Goal: Task Accomplishment & Management: Manage account settings

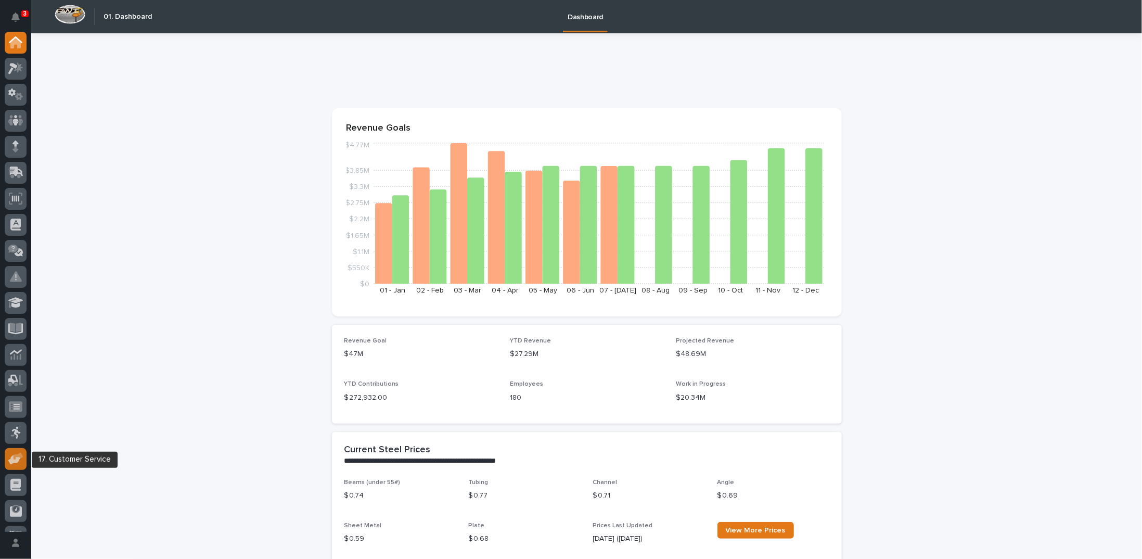
click at [19, 463] on icon at bounding box center [15, 459] width 15 height 12
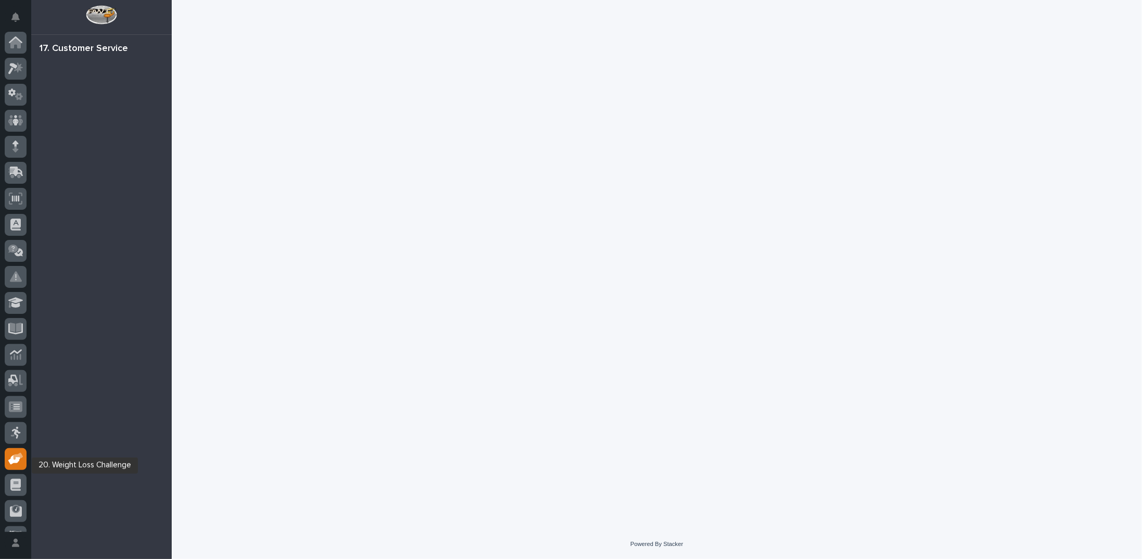
scroll to position [46, 0]
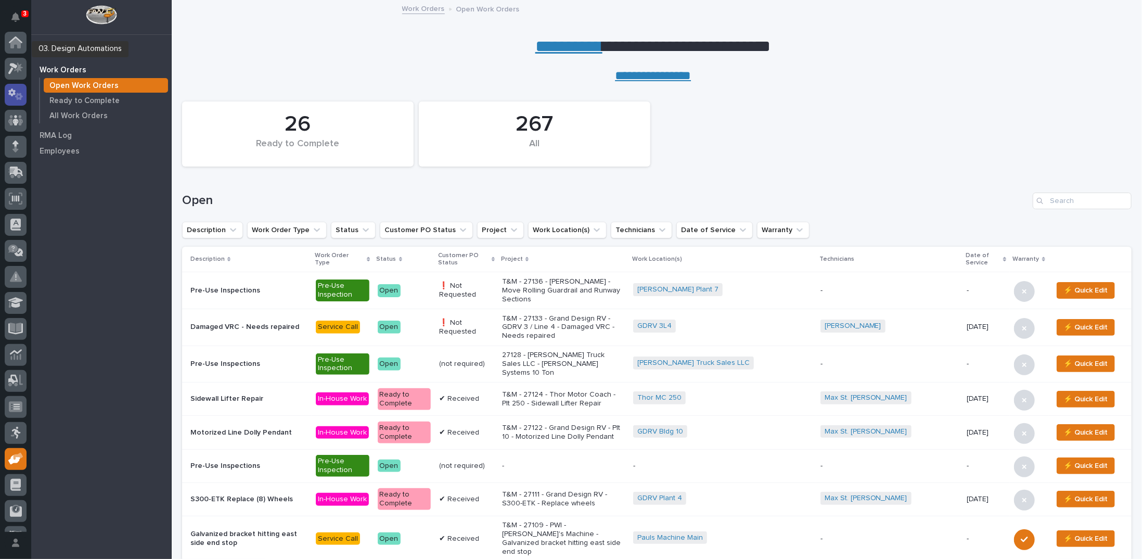
scroll to position [46, 0]
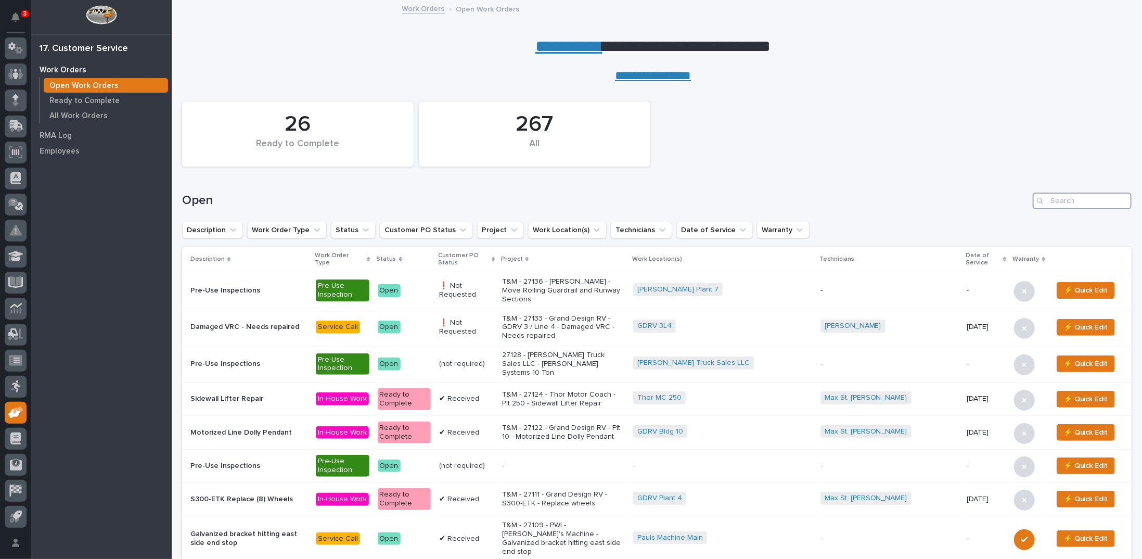
click at [1059, 195] on input "Search" at bounding box center [1082, 201] width 99 height 17
type input "27082"
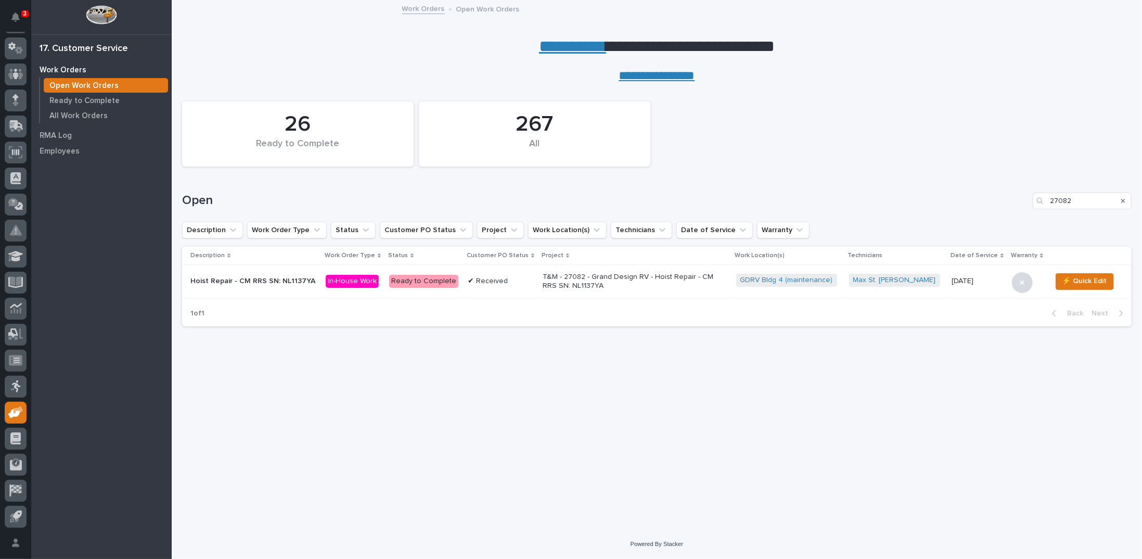
click at [617, 274] on p "T&M - 27082 - Grand Design RV - Hoist Repair - CM RRS SN: NL1137YA" at bounding box center [634, 282] width 182 height 18
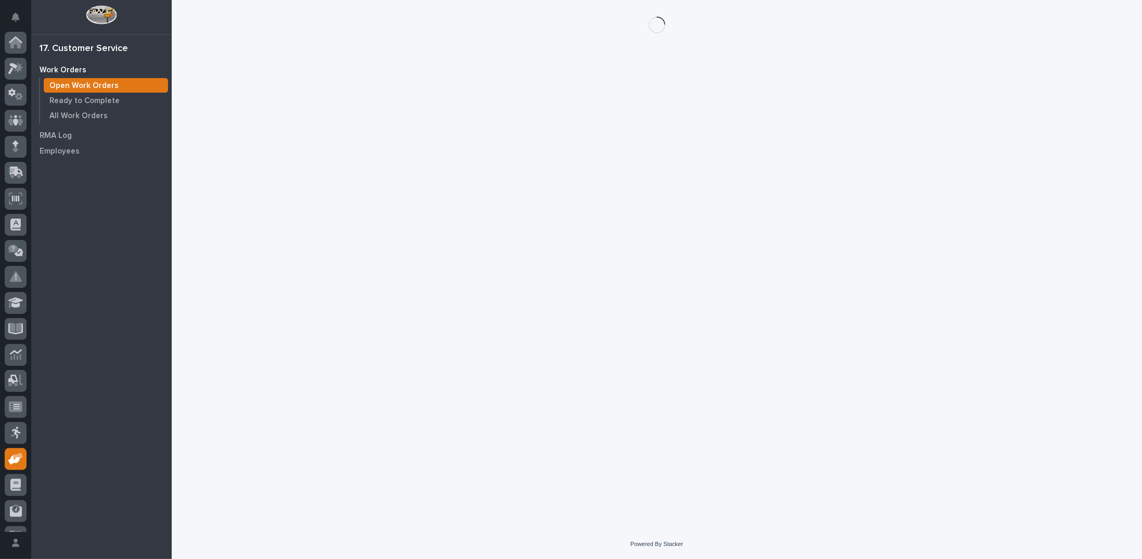
scroll to position [46, 0]
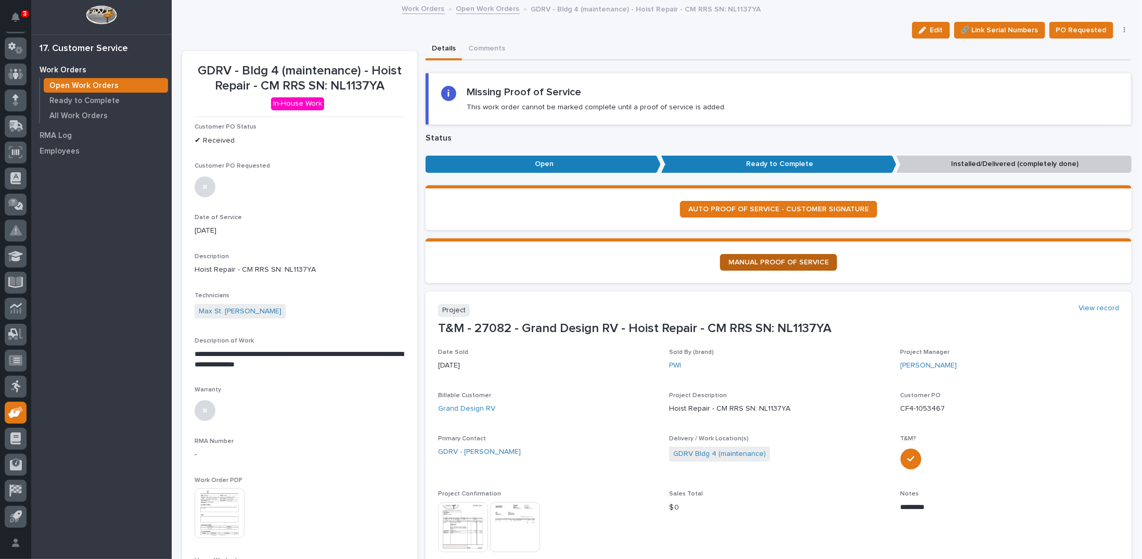
click at [774, 263] on span "MANUAL PROOF OF SERVICE" at bounding box center [779, 262] width 100 height 7
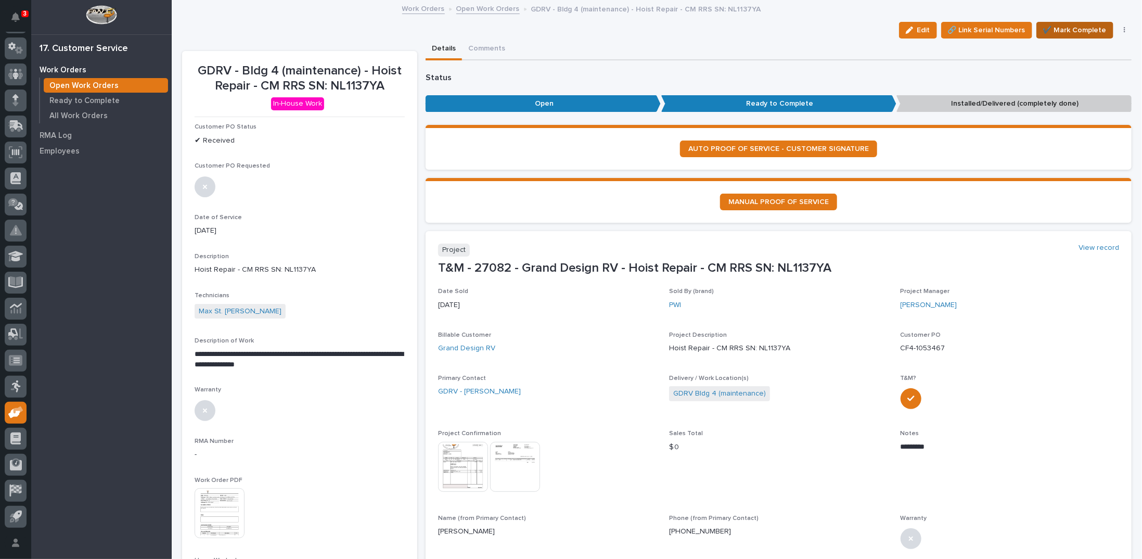
click at [1059, 29] on span "✔️ Mark Complete" at bounding box center [1075, 30] width 63 height 12
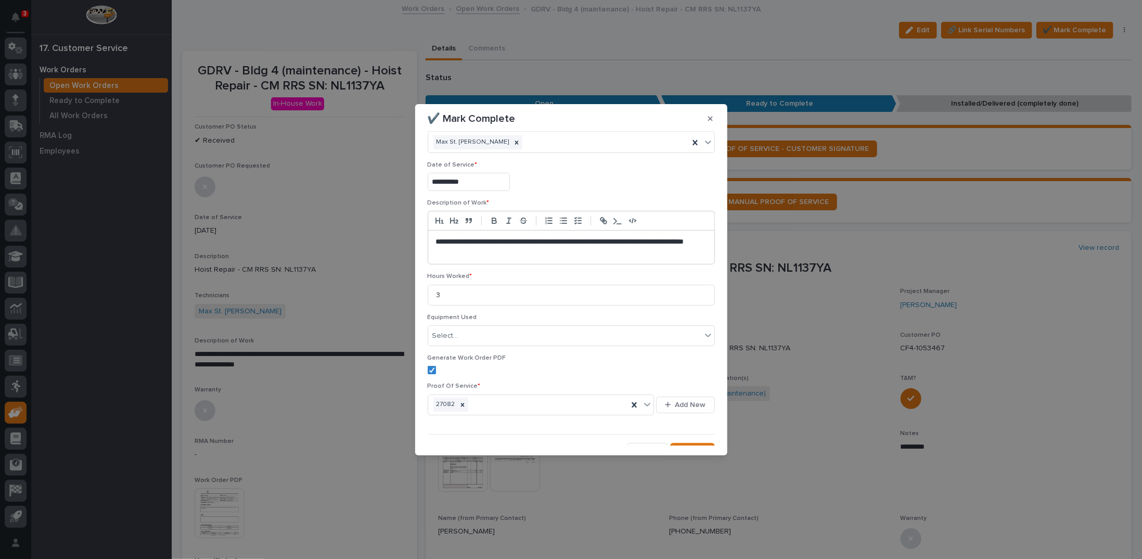
scroll to position [35, 0]
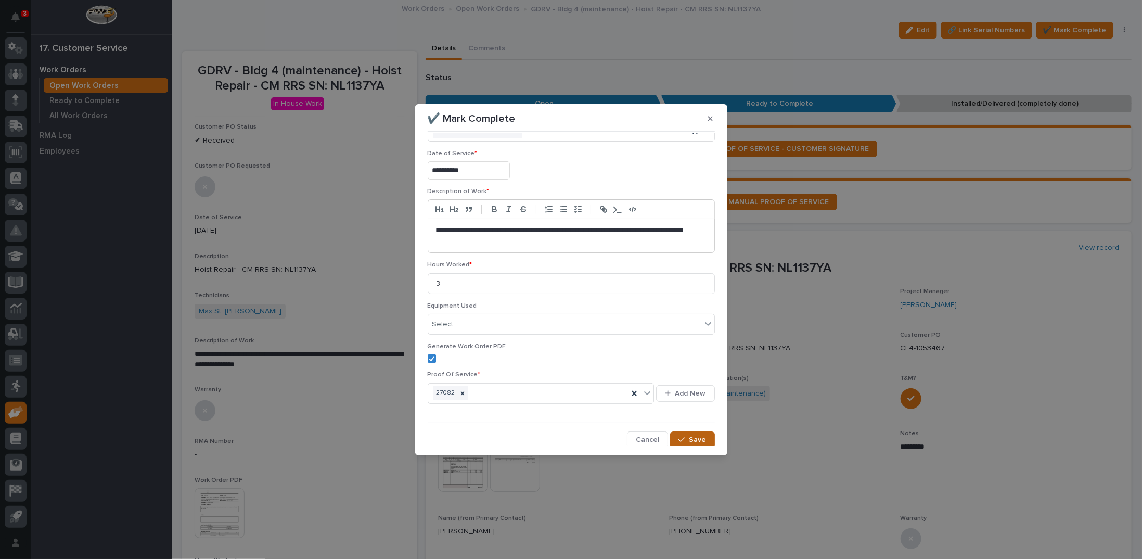
click at [691, 438] on span "Save" at bounding box center [698, 439] width 17 height 9
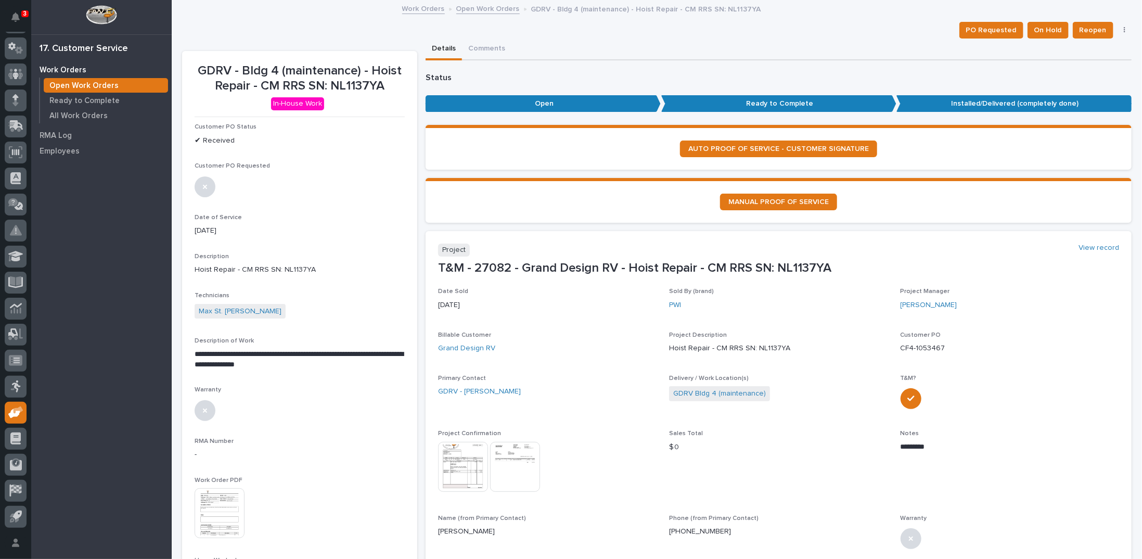
click at [482, 4] on link "Open Work Orders" at bounding box center [487, 8] width 63 height 12
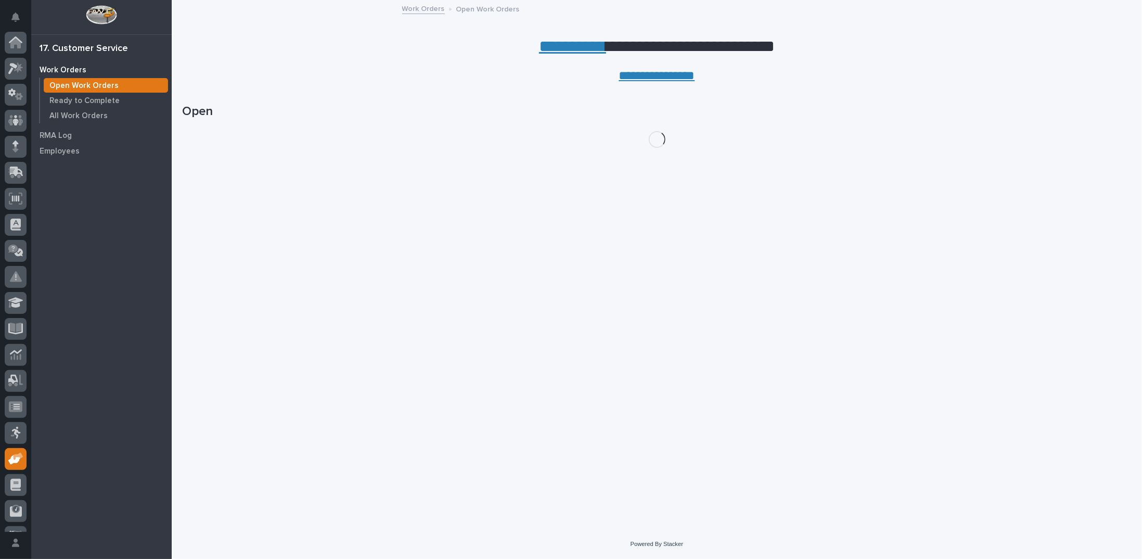
scroll to position [46, 0]
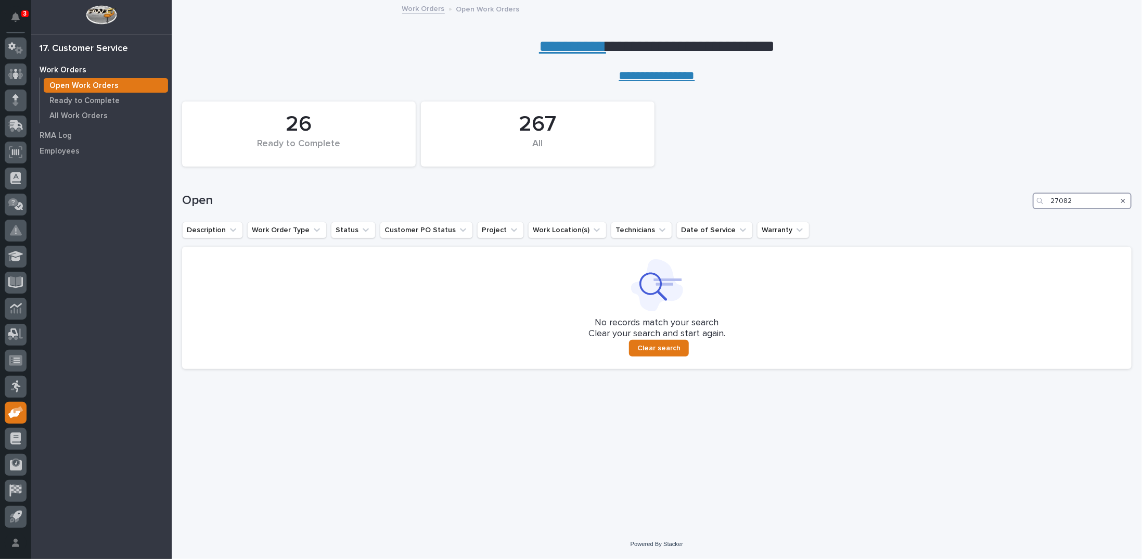
drag, startPoint x: 1087, startPoint y: 201, endPoint x: 995, endPoint y: 194, distance: 92.4
click at [995, 194] on div "Open 27082" at bounding box center [657, 201] width 950 height 17
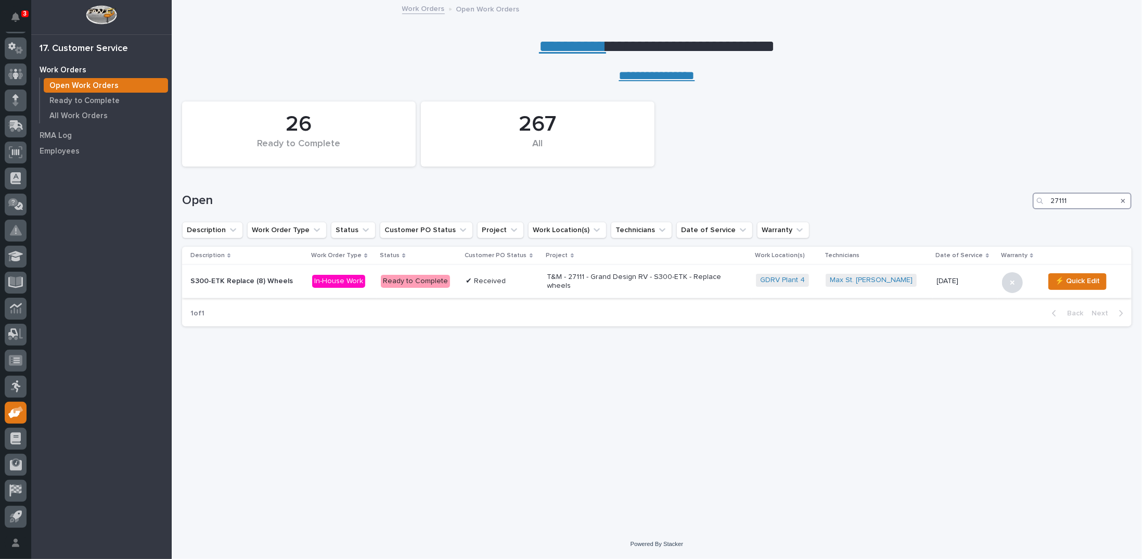
type input "27111"
click at [615, 275] on p "T&M - 27111 - Grand Design RV - S300-ETK - Replace wheels" at bounding box center [639, 282] width 182 height 18
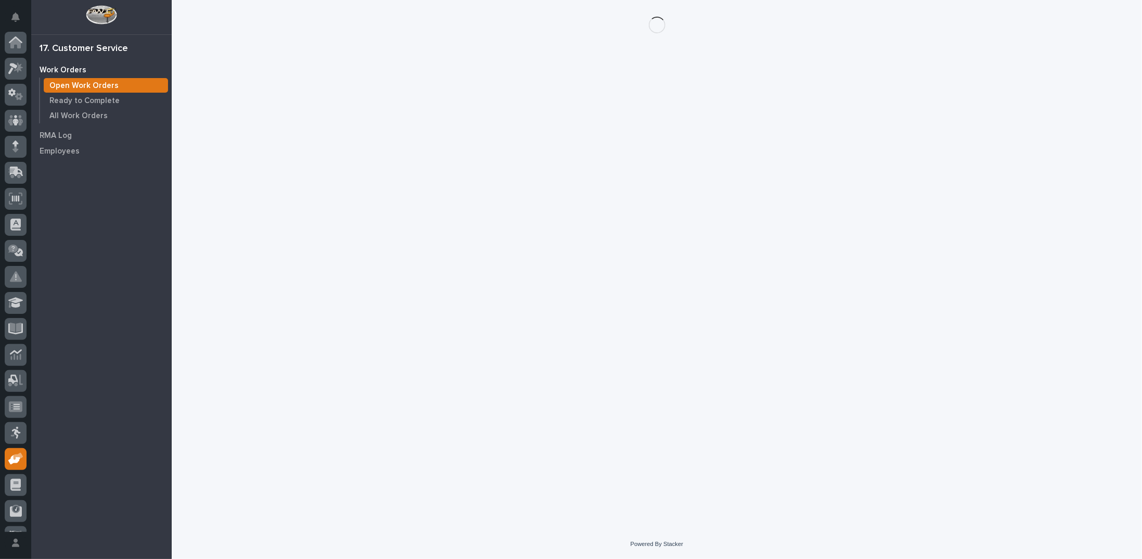
scroll to position [46, 0]
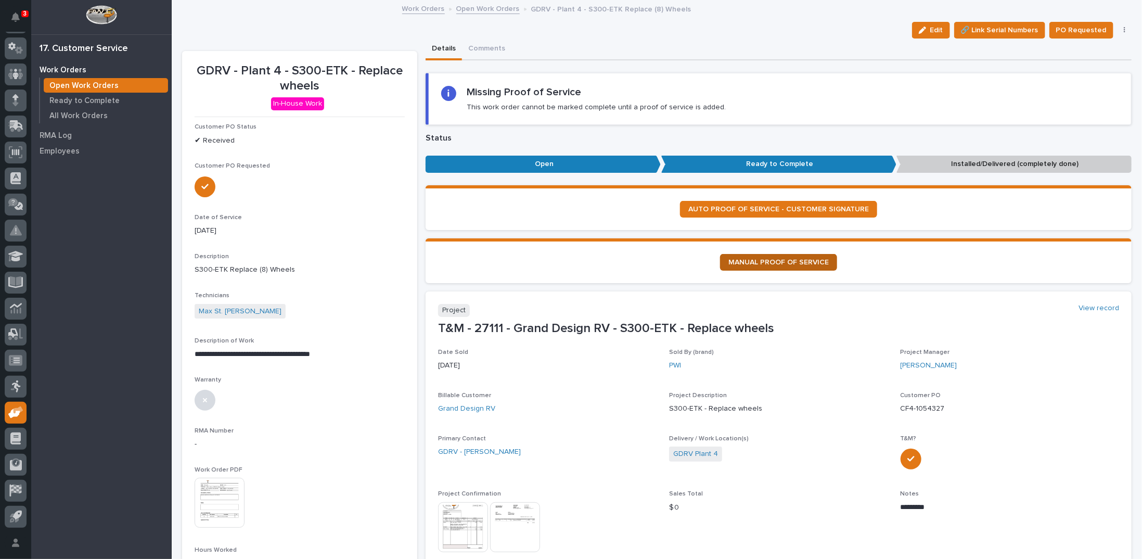
click at [748, 265] on link "MANUAL PROOF OF SERVICE" at bounding box center [778, 262] width 117 height 17
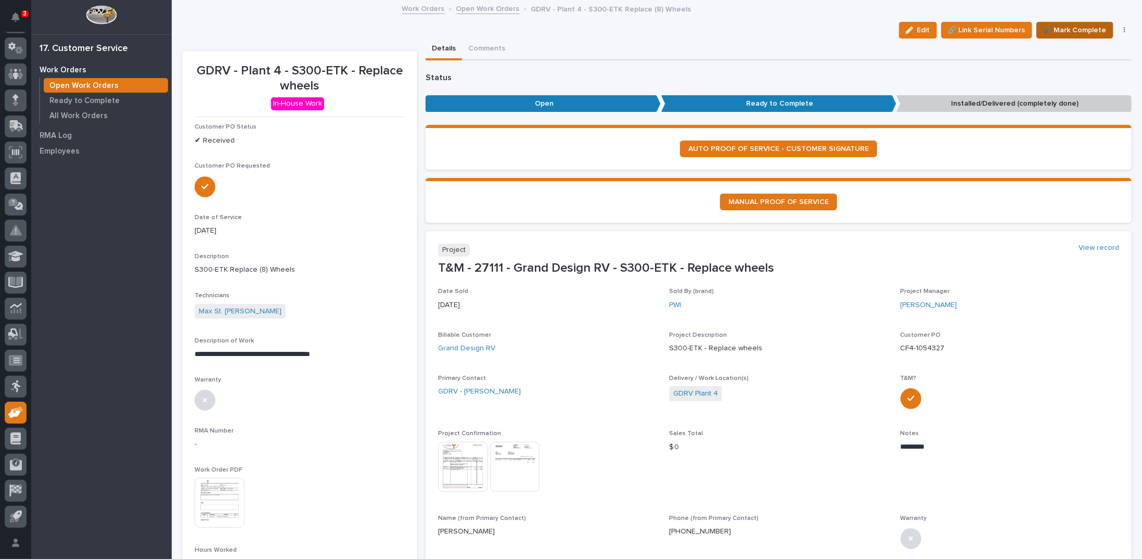
click at [1081, 31] on span "✔️ Mark Complete" at bounding box center [1075, 30] width 63 height 12
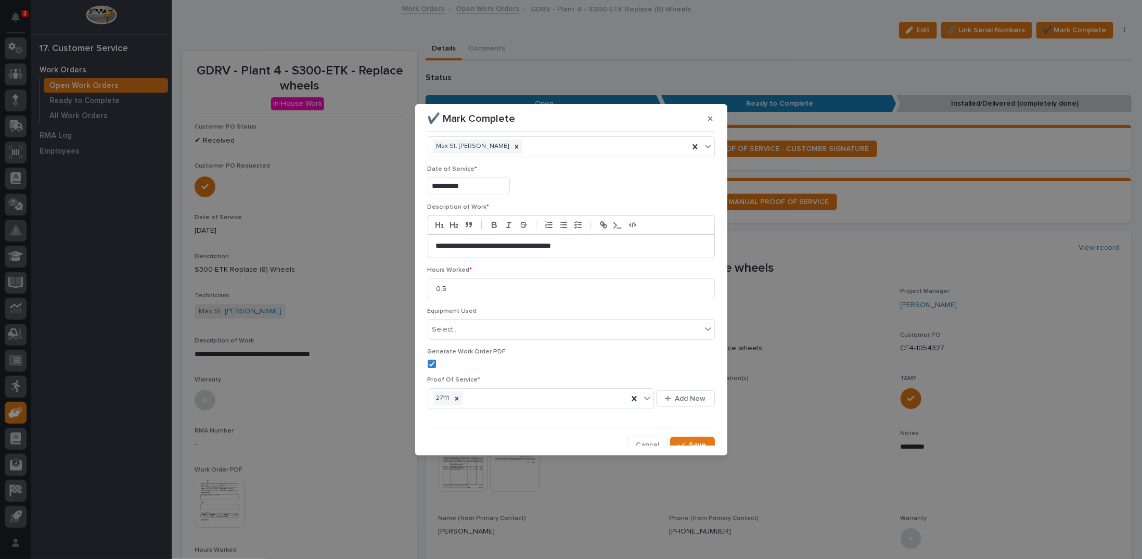
scroll to position [24, 0]
click at [693, 440] on span "Save" at bounding box center [698, 439] width 17 height 9
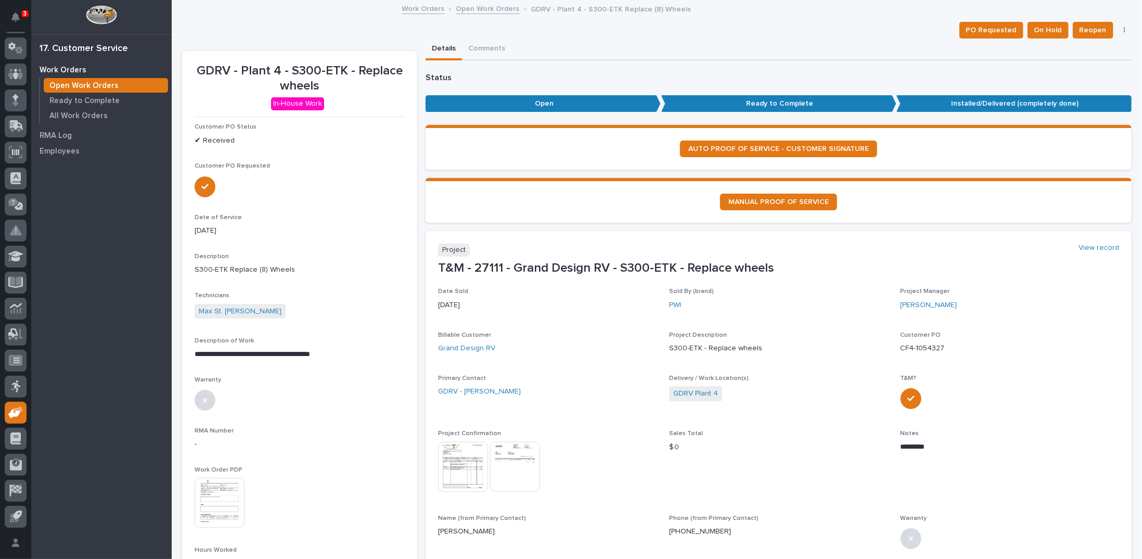
click at [467, 8] on link "Open Work Orders" at bounding box center [487, 8] width 63 height 12
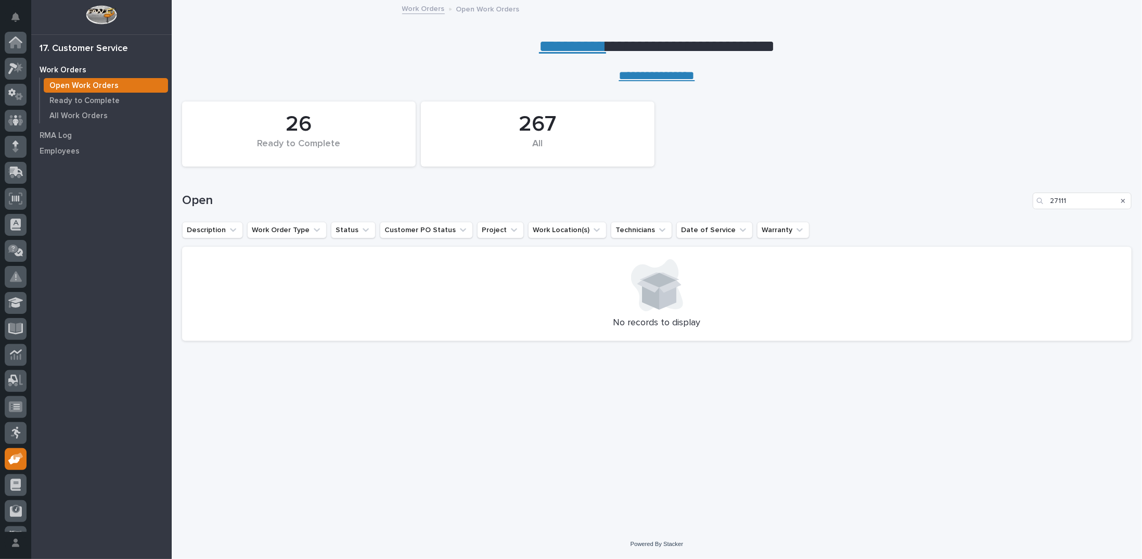
scroll to position [46, 0]
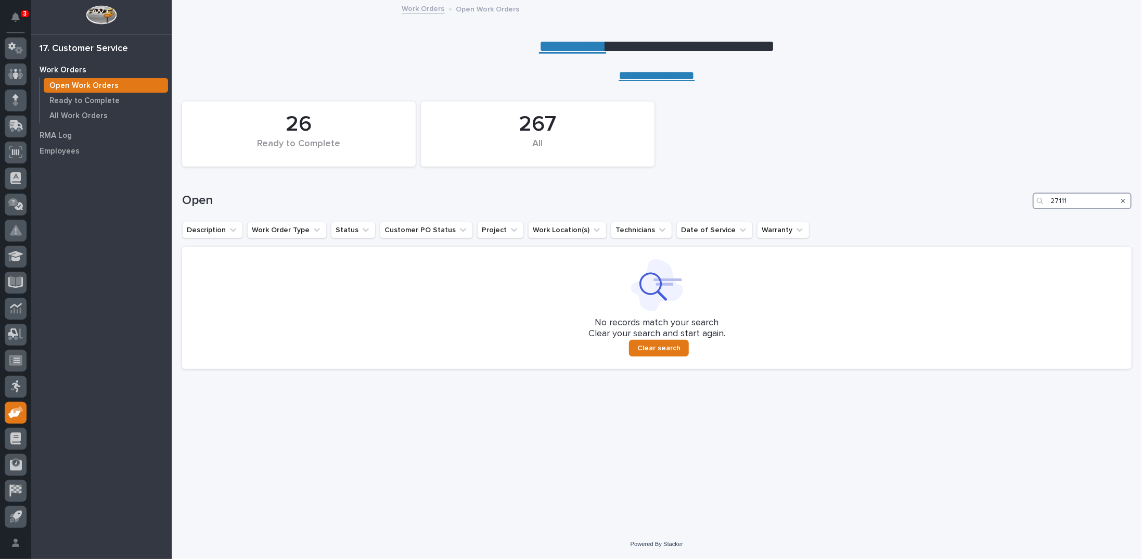
drag, startPoint x: 1073, startPoint y: 200, endPoint x: 1023, endPoint y: 189, distance: 51.5
click at [1026, 192] on div "Open 27111" at bounding box center [657, 197] width 950 height 50
type input "27122"
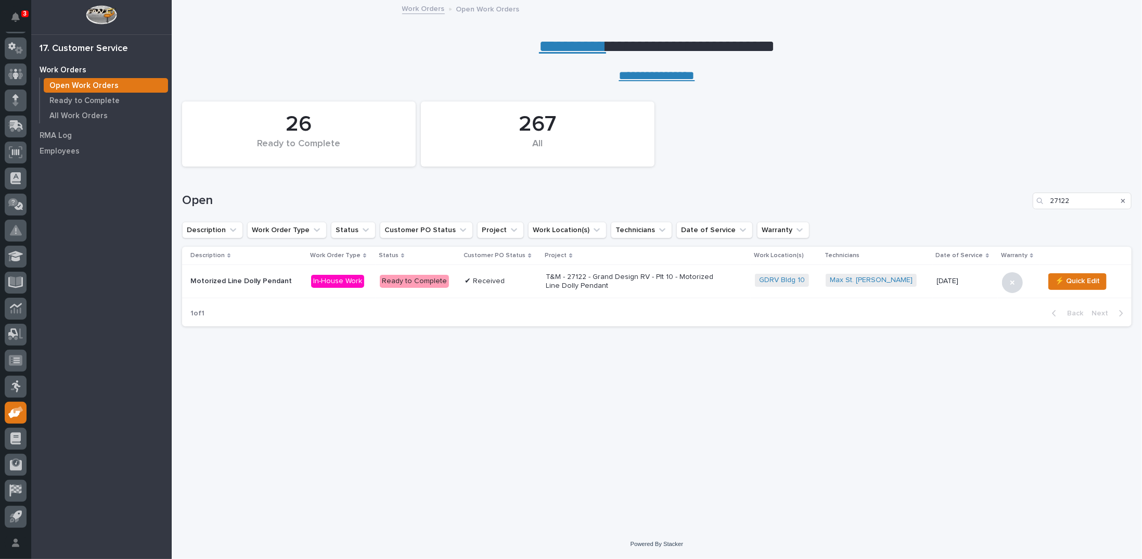
click at [626, 274] on p "T&M - 27122 - Grand Design RV - Plt 10 - Motorized Line Dolly Pendant" at bounding box center [637, 282] width 182 height 18
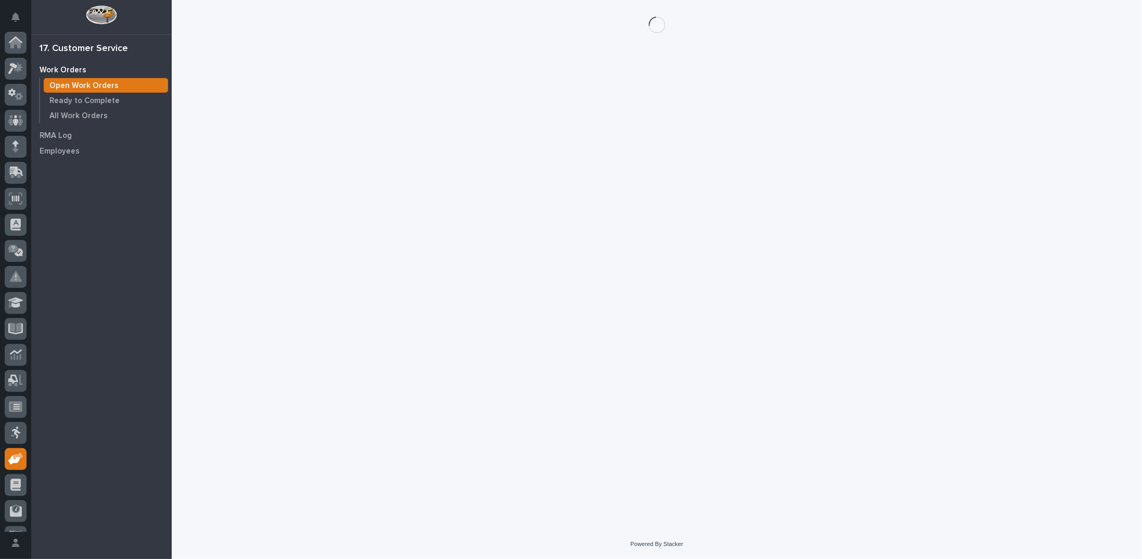
scroll to position [46, 0]
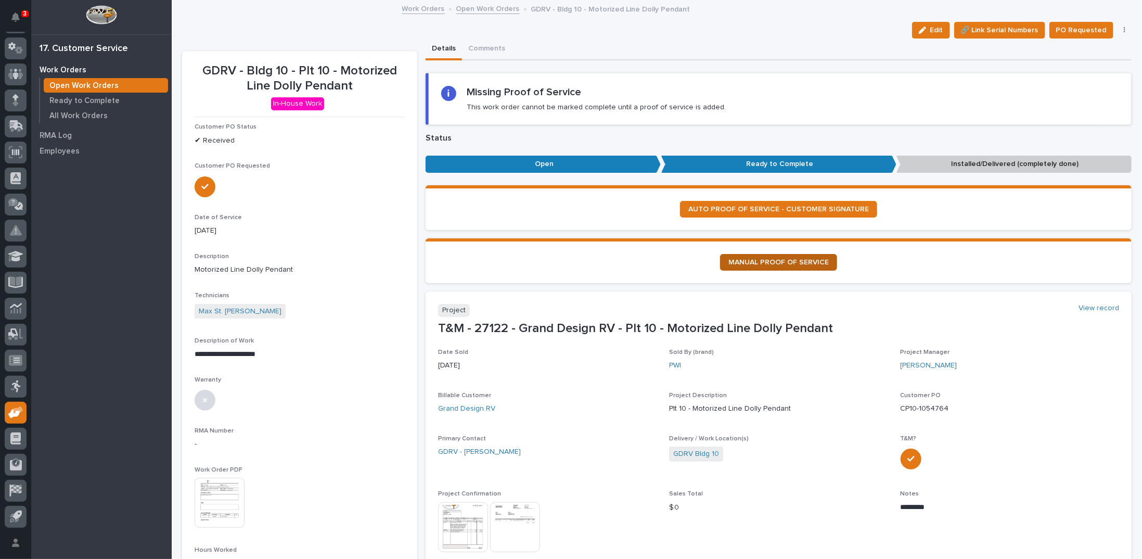
click at [773, 261] on span "MANUAL PROOF OF SERVICE" at bounding box center [779, 262] width 100 height 7
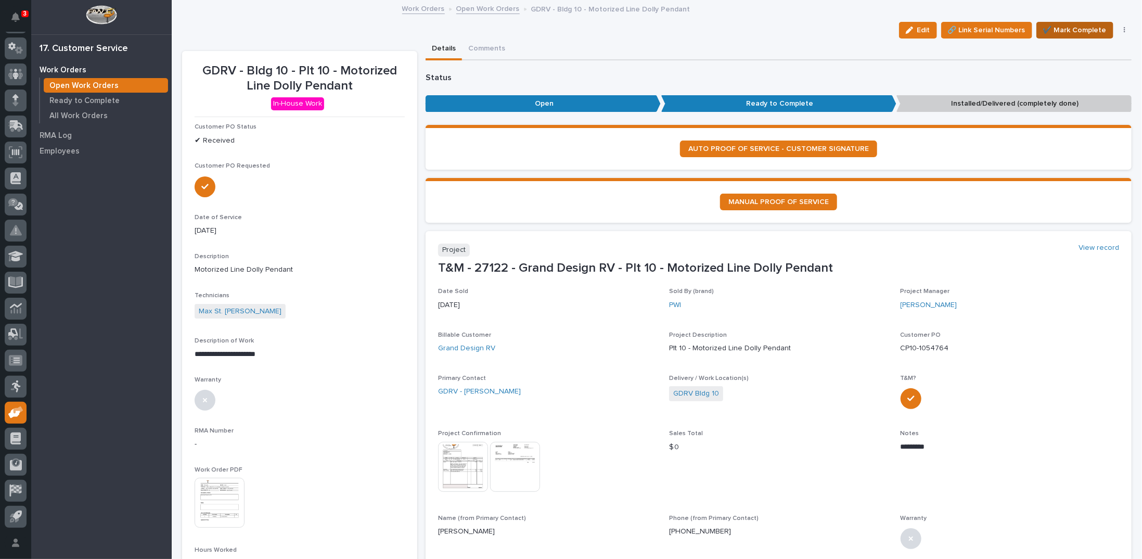
click at [1065, 30] on span "✔️ Mark Complete" at bounding box center [1075, 30] width 63 height 12
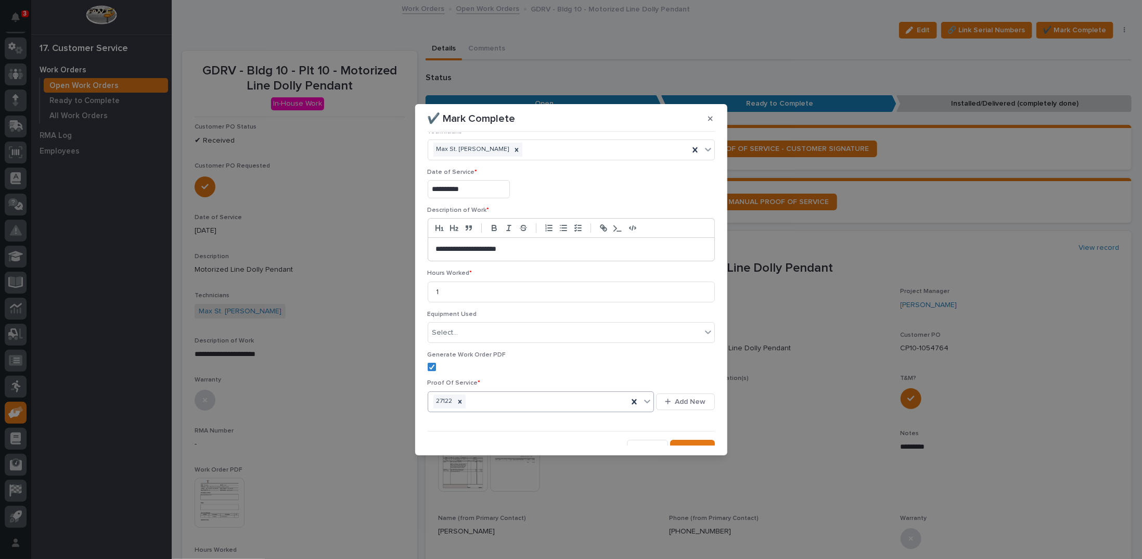
scroll to position [24, 0]
click at [683, 436] on div "button" at bounding box center [684, 439] width 10 height 7
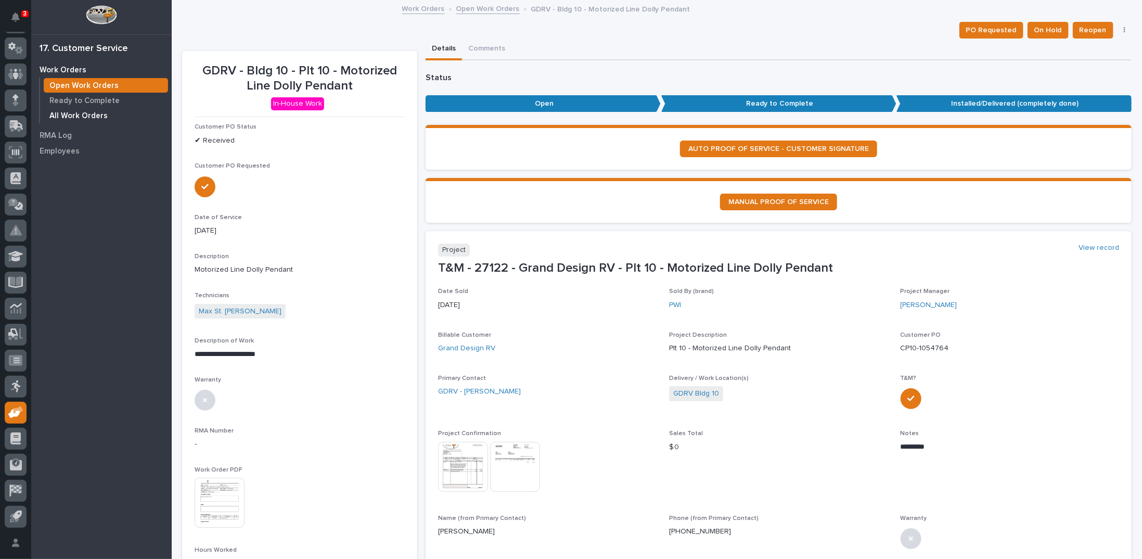
click at [90, 115] on p "All Work Orders" at bounding box center [78, 115] width 58 height 9
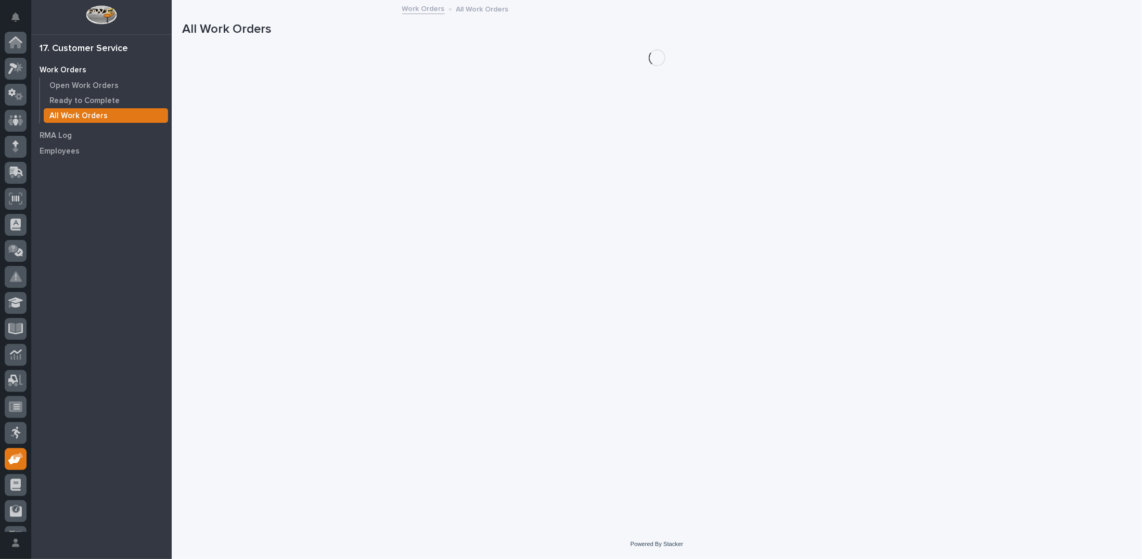
scroll to position [46, 0]
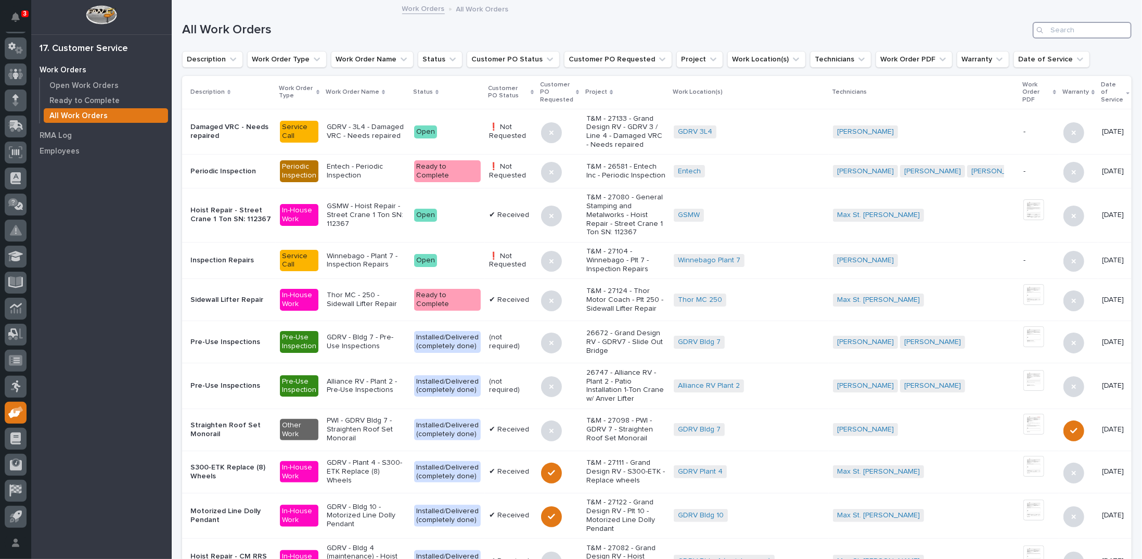
click at [1049, 33] on input "Search" at bounding box center [1082, 30] width 99 height 17
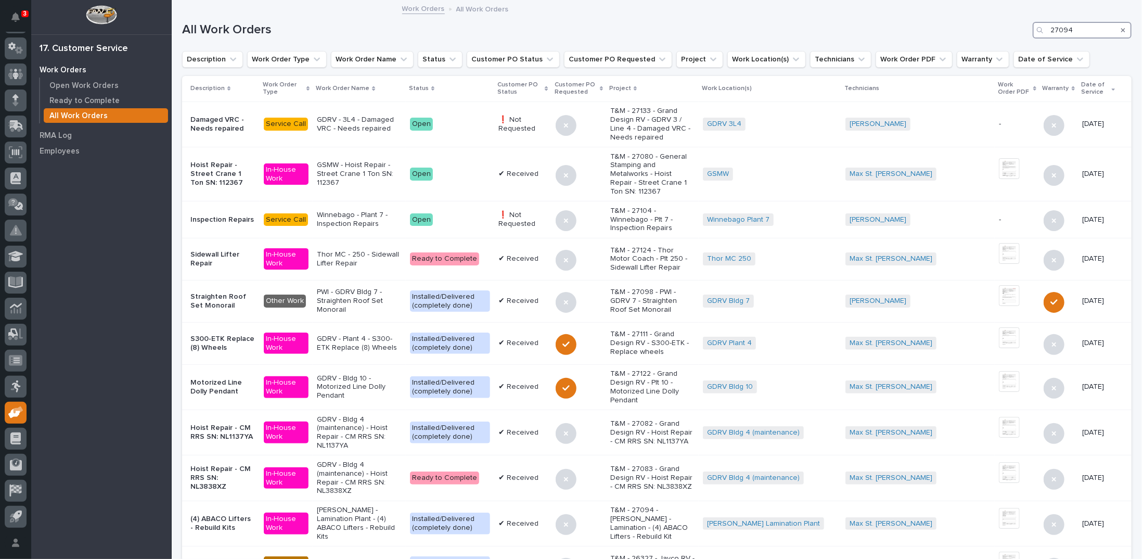
type input "27094"
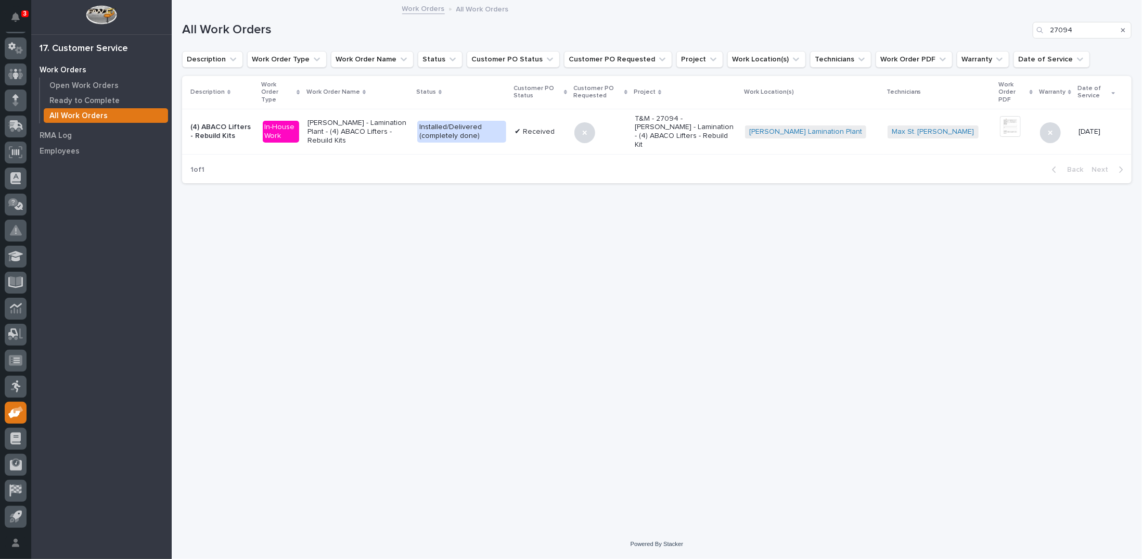
click at [736, 125] on p "T&M - 27094 - Brinkley RV - Lamination - (4) ABACO Lifters - Rebuild Kit" at bounding box center [685, 132] width 101 height 35
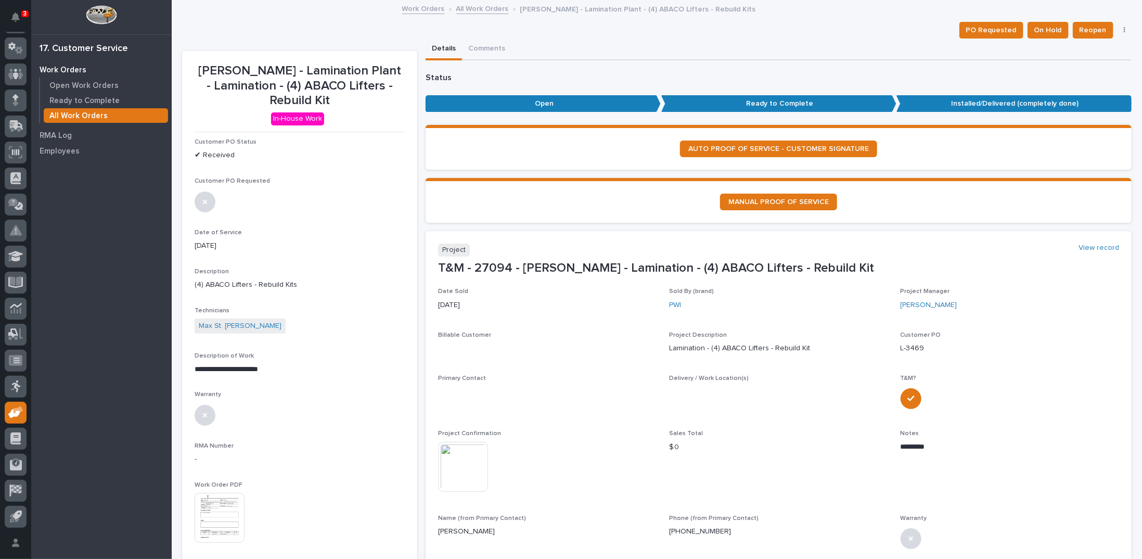
scroll to position [208, 0]
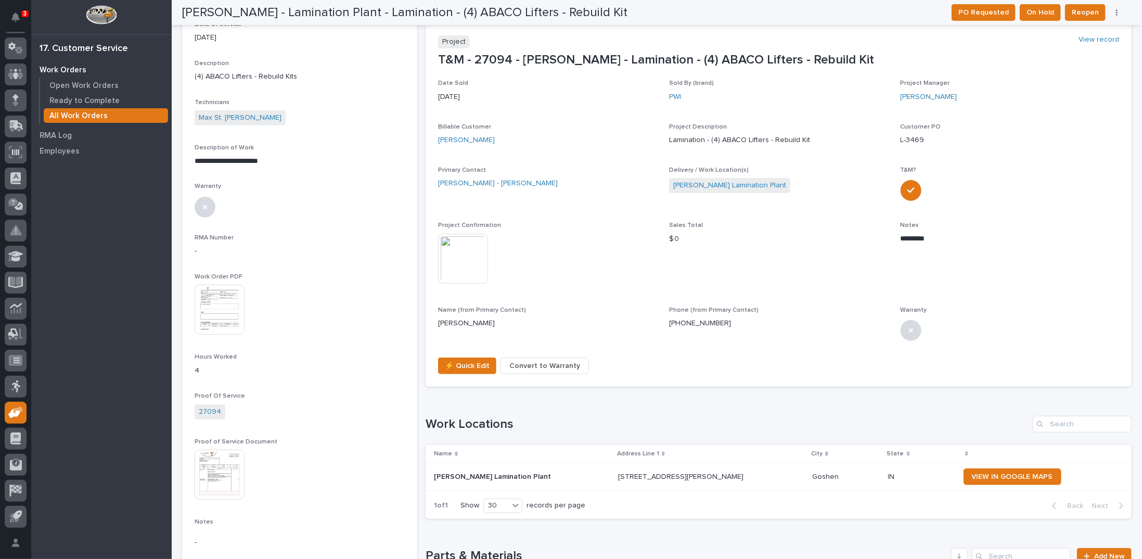
click at [213, 466] on img at bounding box center [220, 475] width 50 height 50
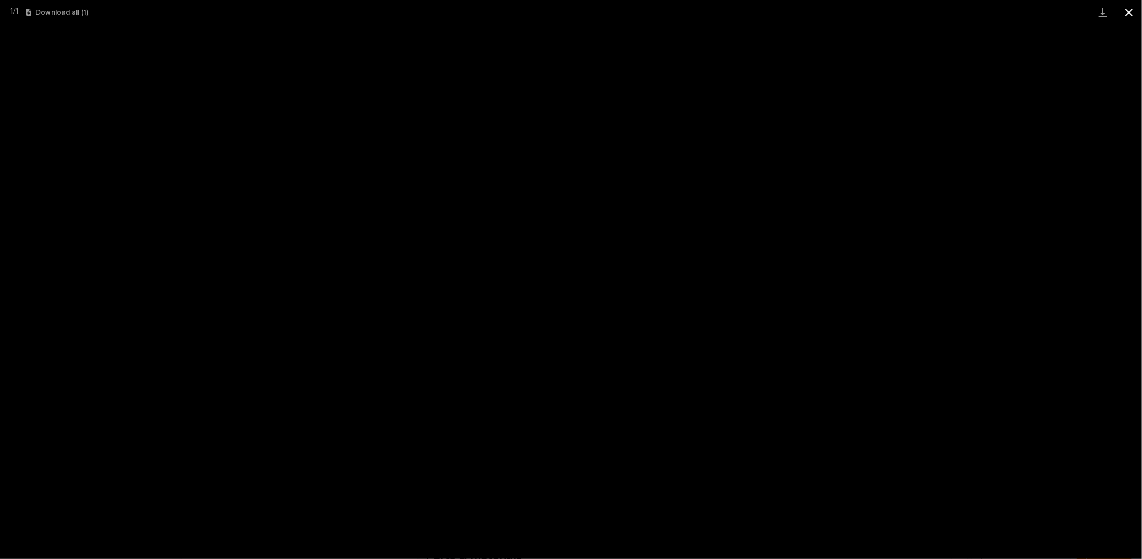
click at [1130, 12] on button "Close gallery" at bounding box center [1129, 12] width 26 height 24
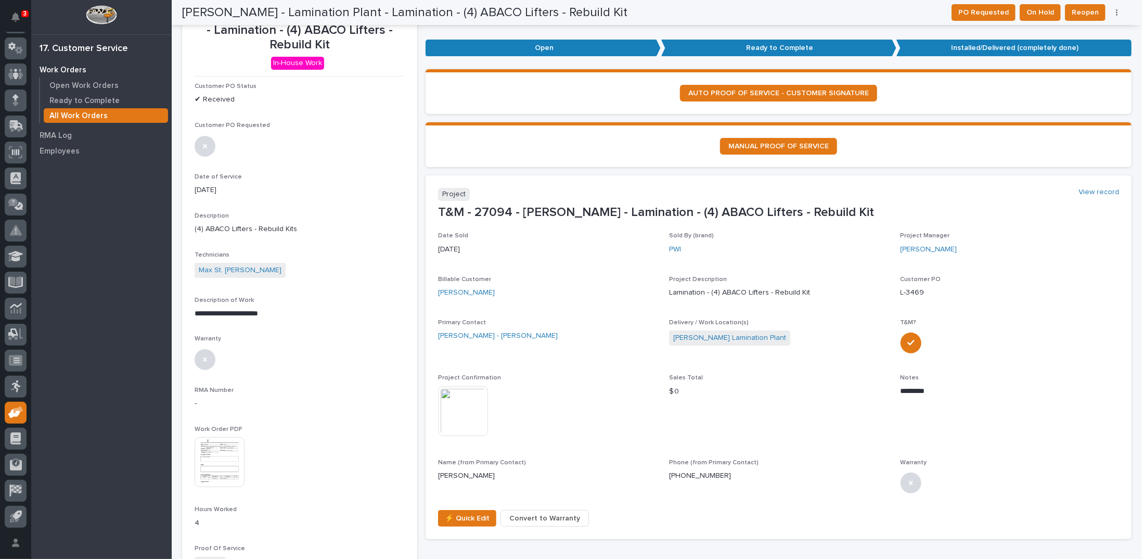
scroll to position [0, 0]
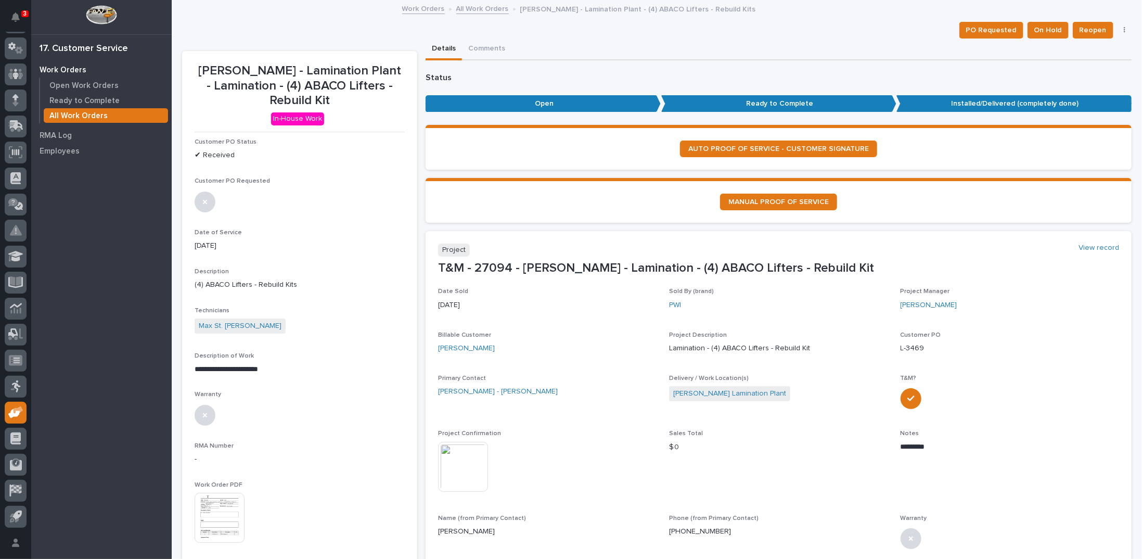
click at [476, 6] on link "All Work Orders" at bounding box center [482, 8] width 53 height 12
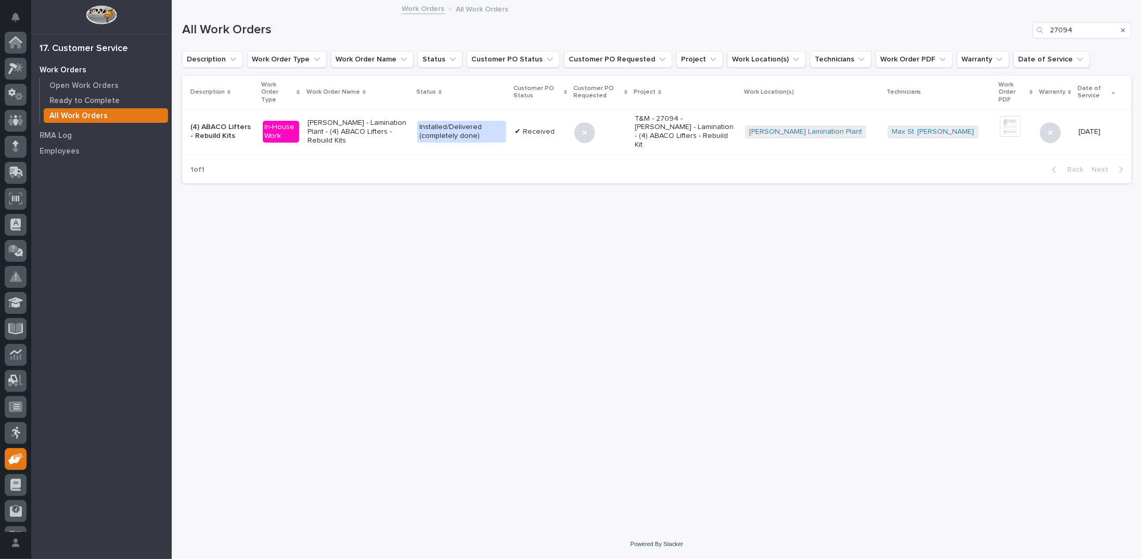
scroll to position [46, 0]
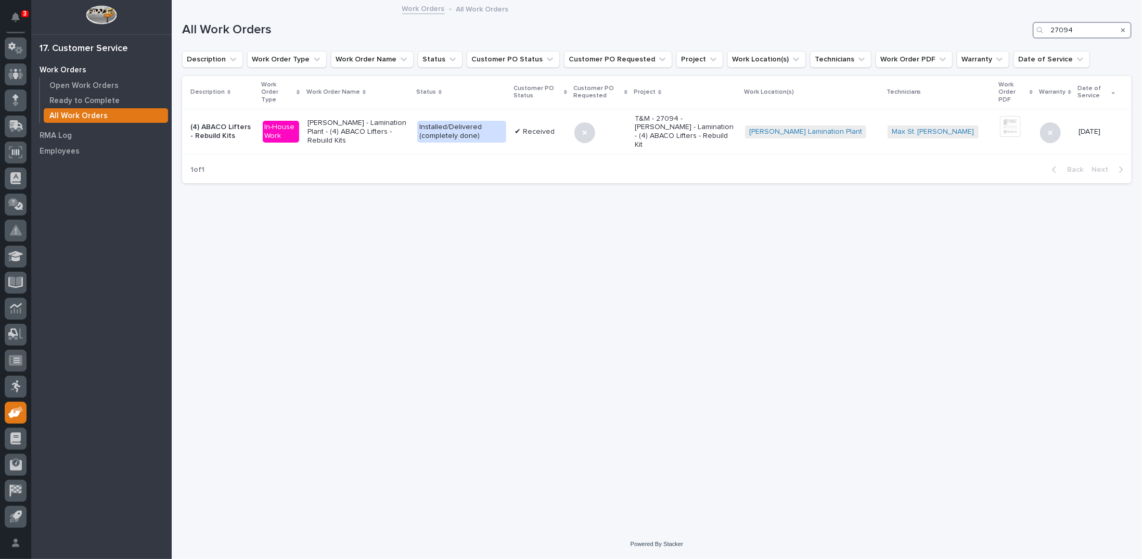
drag, startPoint x: 1065, startPoint y: 30, endPoint x: 1074, endPoint y: 29, distance: 8.9
click at [1074, 29] on input "27094" at bounding box center [1082, 30] width 99 height 17
type input "27095"
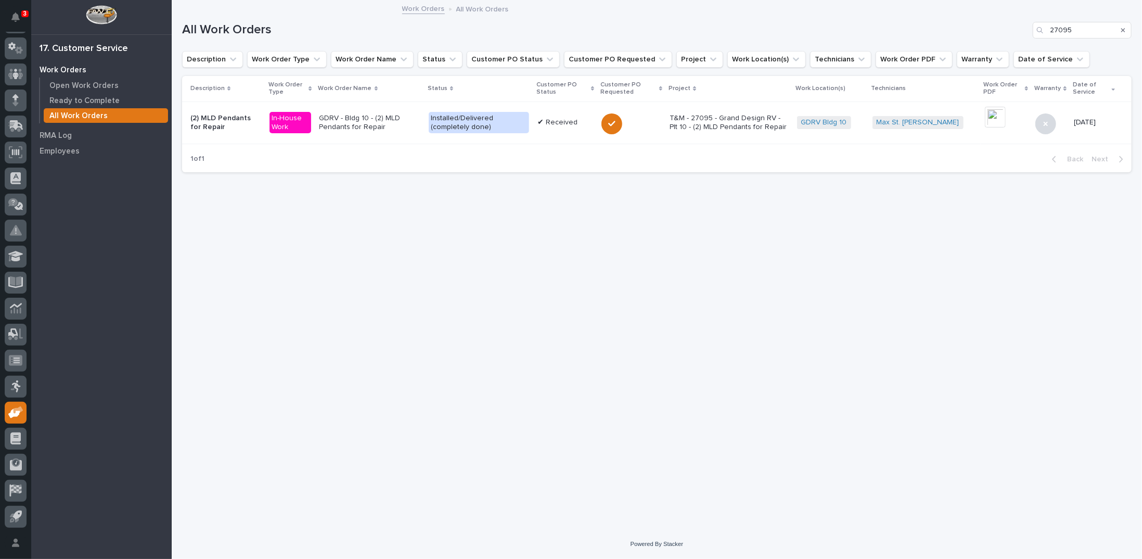
click at [387, 120] on p "GDRV - Bldg 10 - (2) MLD Pendants for Repair" at bounding box center [370, 123] width 101 height 18
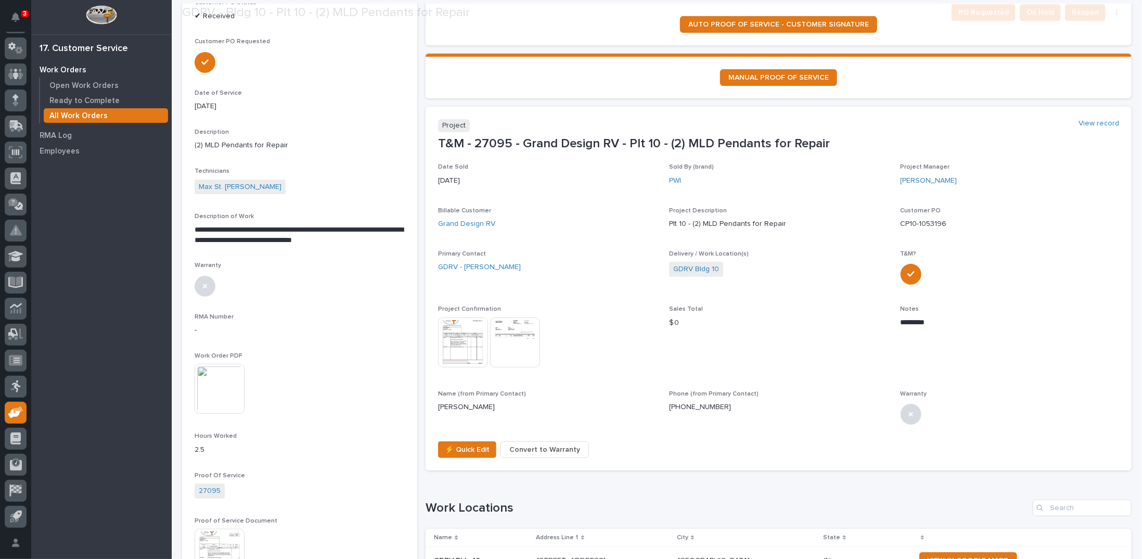
scroll to position [208, 0]
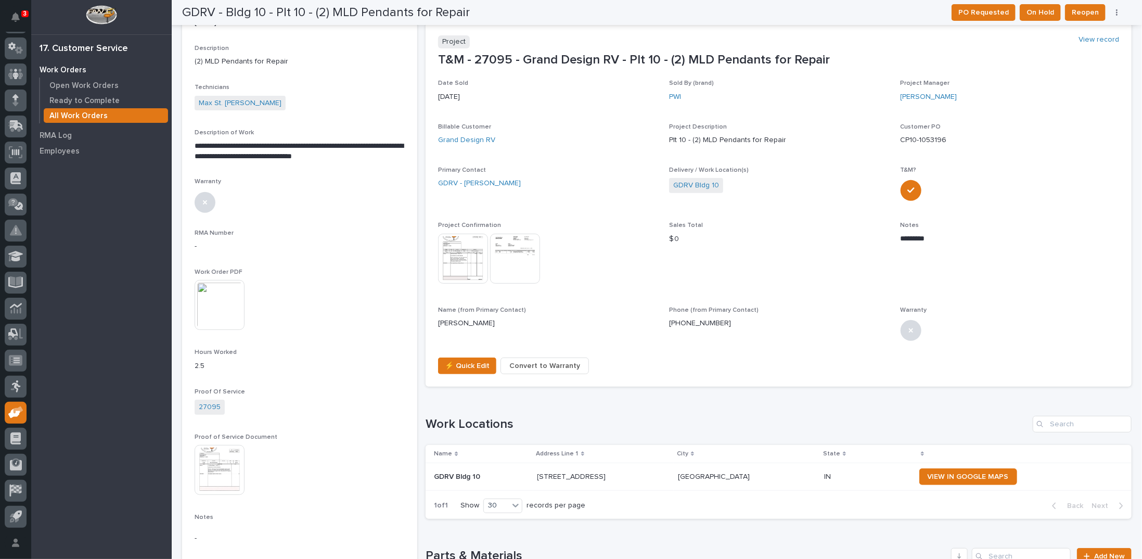
click at [223, 471] on img at bounding box center [220, 470] width 50 height 50
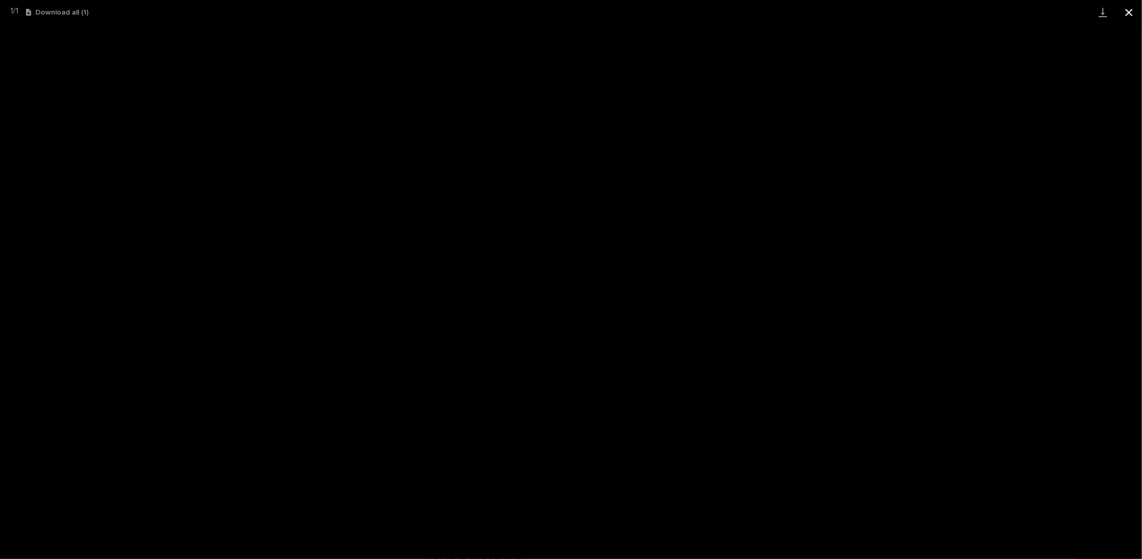
click at [1131, 11] on button "Close gallery" at bounding box center [1129, 12] width 26 height 24
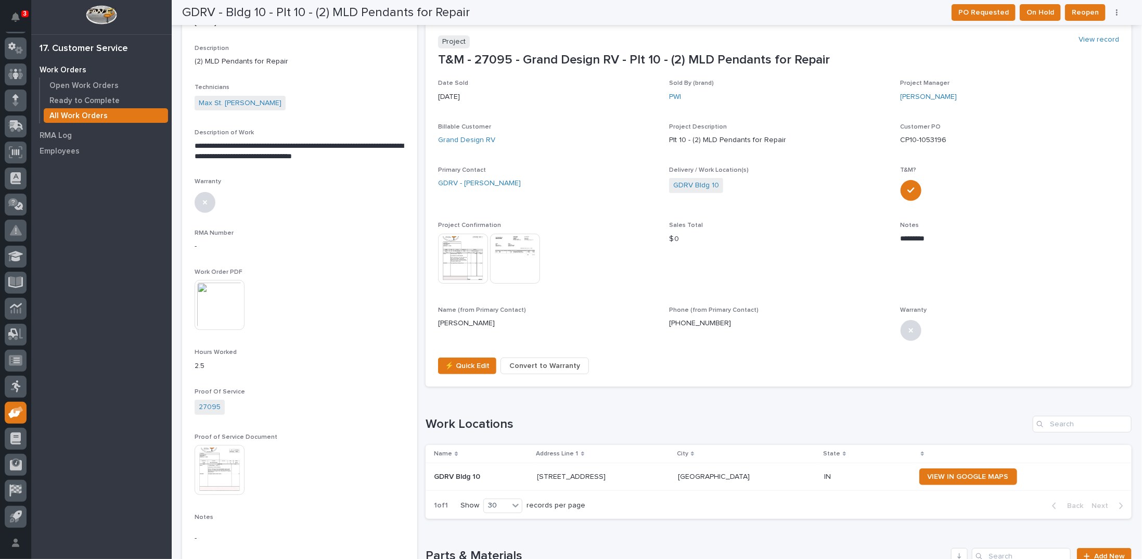
scroll to position [0, 0]
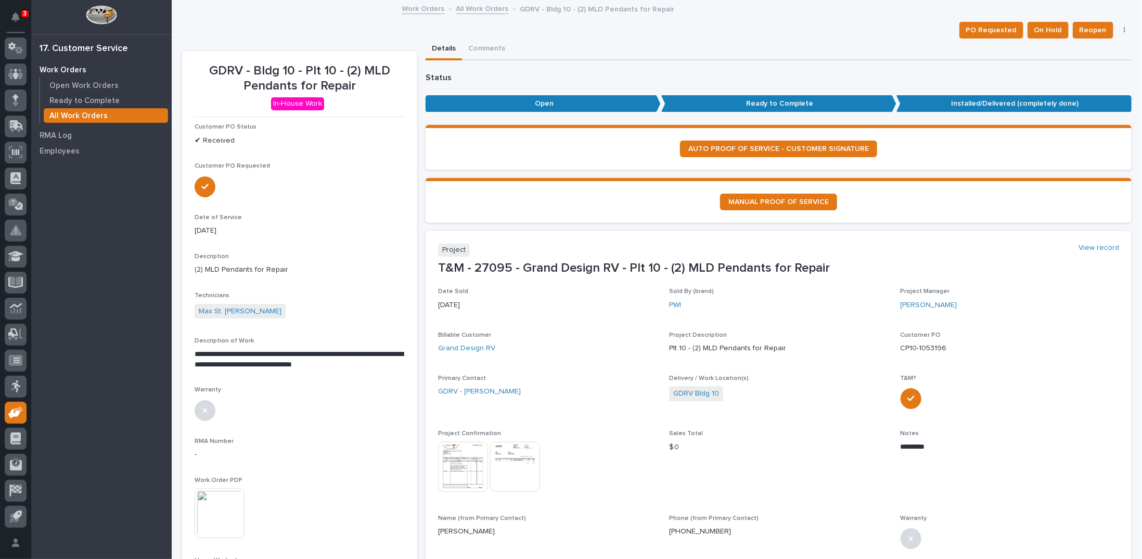
click at [469, 7] on link "All Work Orders" at bounding box center [482, 8] width 53 height 12
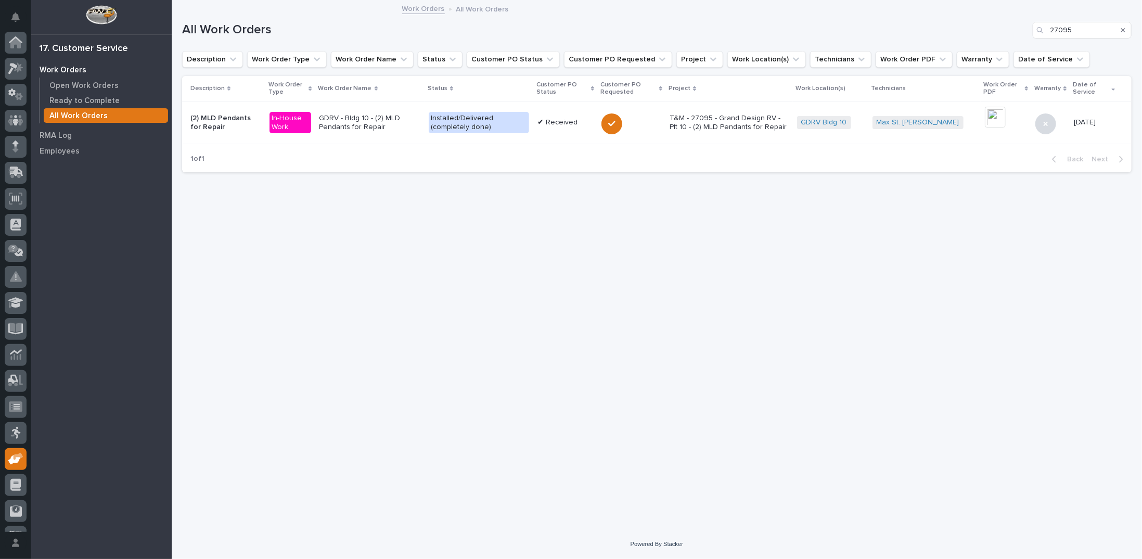
scroll to position [46, 0]
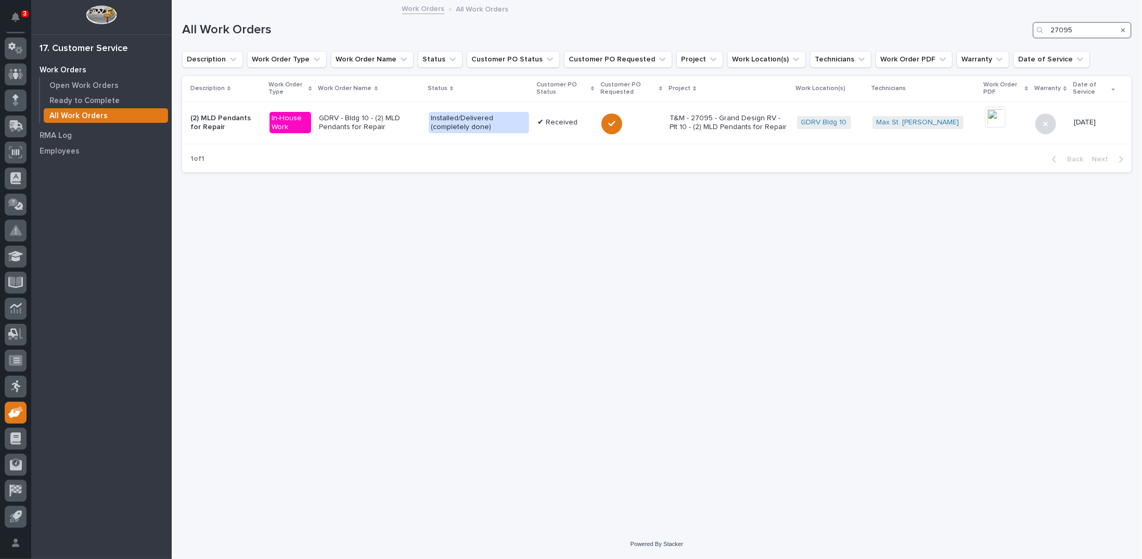
drag, startPoint x: 1071, startPoint y: 29, endPoint x: 1017, endPoint y: 29, distance: 54.1
click at [1018, 29] on div "All Work Orders 27095" at bounding box center [657, 30] width 950 height 17
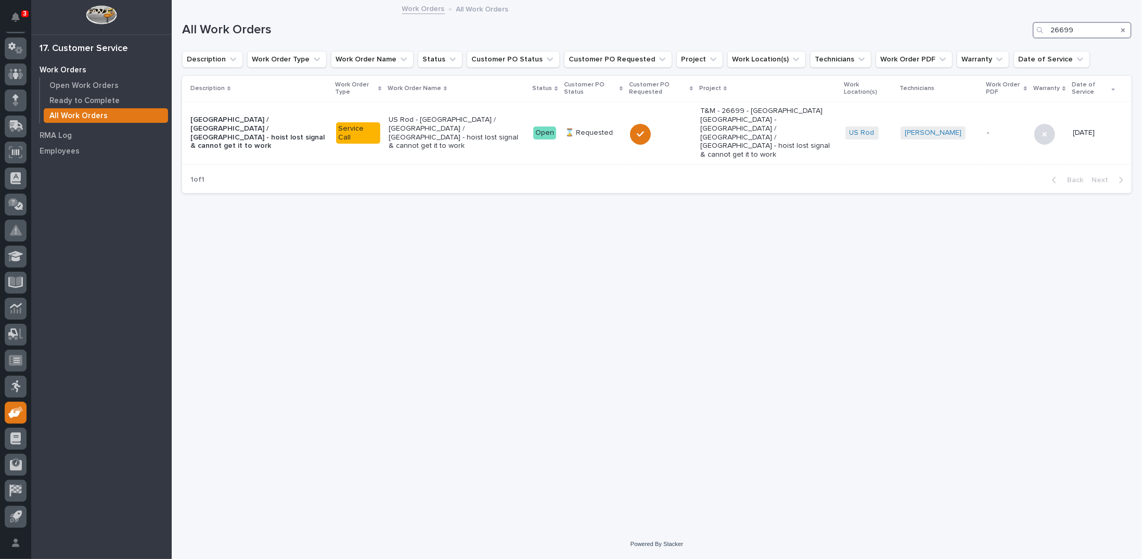
drag, startPoint x: 1090, startPoint y: 28, endPoint x: 979, endPoint y: 29, distance: 110.9
click at [983, 32] on div "All Work Orders 26699" at bounding box center [657, 30] width 950 height 17
type input "27080"
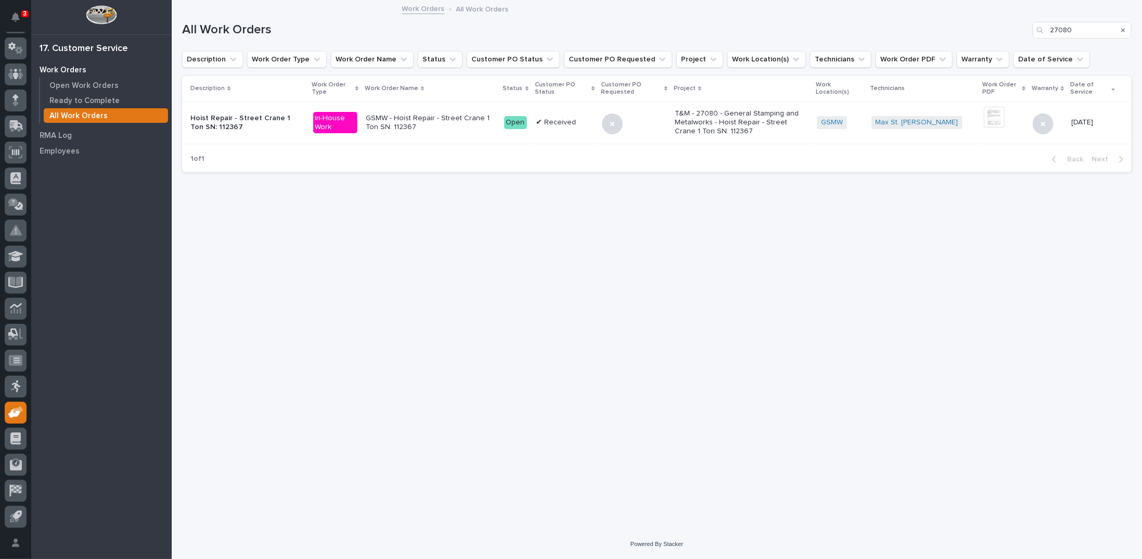
click at [468, 114] on p "GSMW - Hoist Repair - Street Crane 1 Ton SN: 112367" at bounding box center [431, 123] width 130 height 18
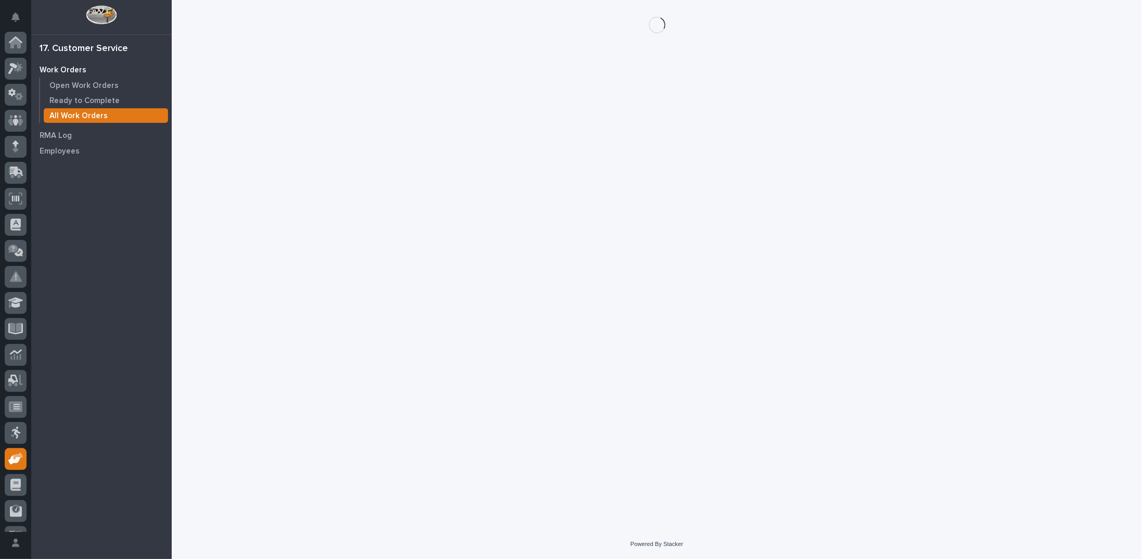
scroll to position [46, 0]
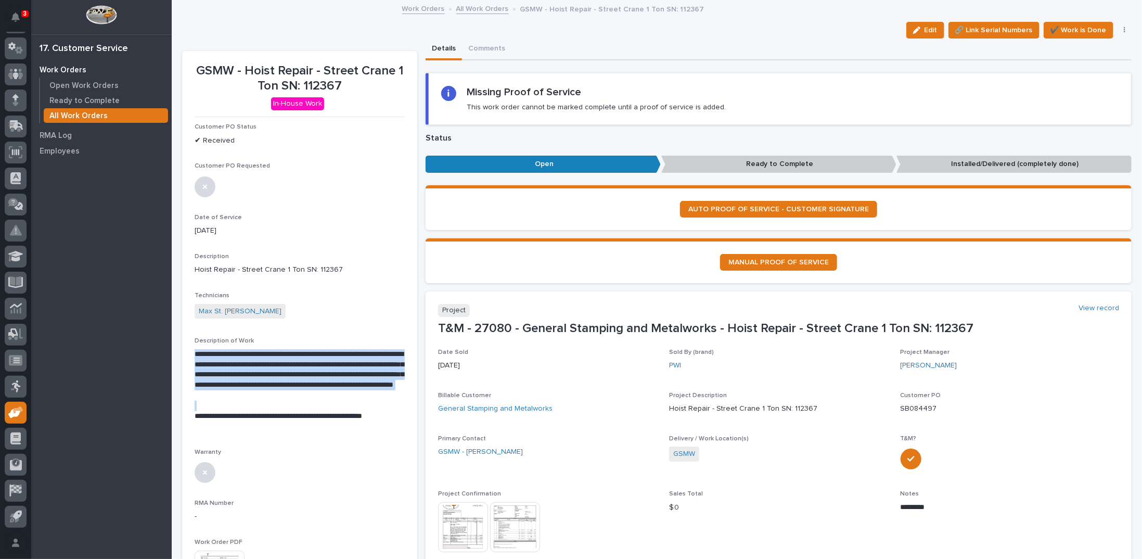
drag, startPoint x: 196, startPoint y: 354, endPoint x: 385, endPoint y: 403, distance: 195.7
click at [385, 403] on div "**********" at bounding box center [300, 390] width 210 height 83
copy p "**********"
click at [463, 9] on link "All Work Orders" at bounding box center [482, 8] width 53 height 12
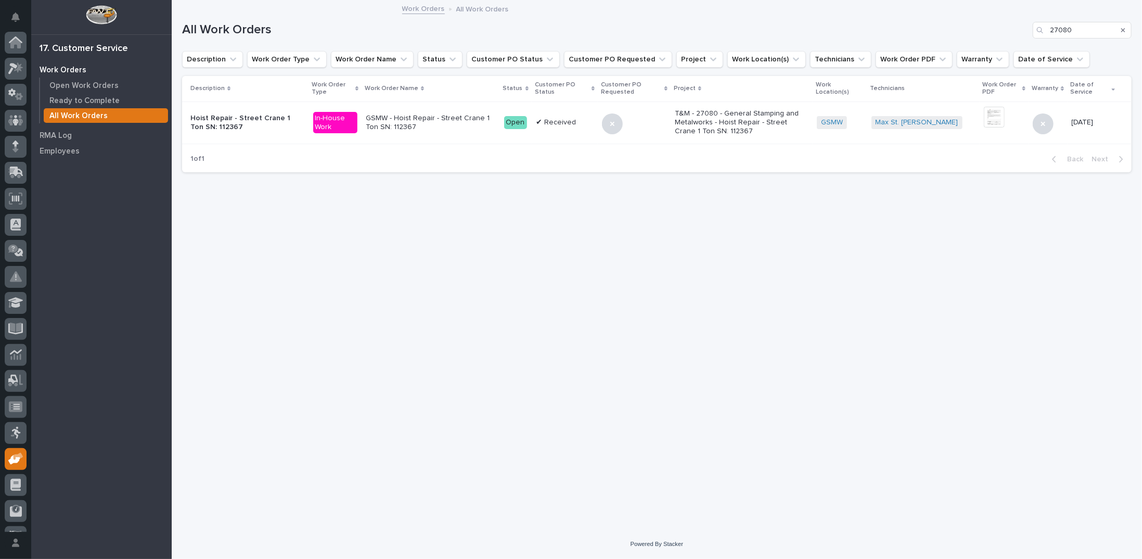
scroll to position [46, 0]
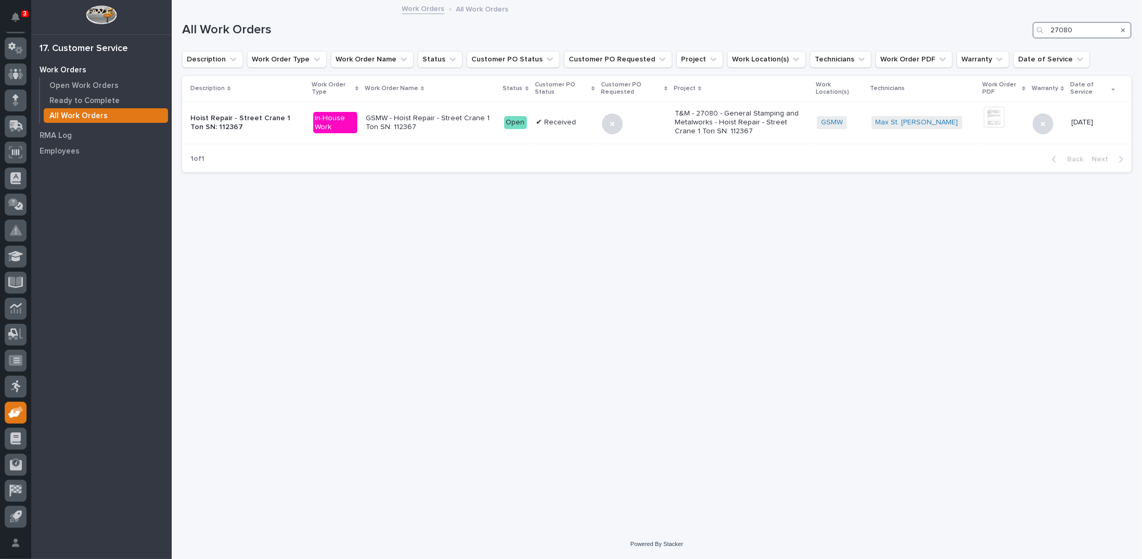
drag, startPoint x: 1075, startPoint y: 29, endPoint x: 998, endPoint y: 27, distance: 77.1
click at [1004, 31] on div "All Work Orders 27080" at bounding box center [657, 30] width 950 height 17
type input "27081"
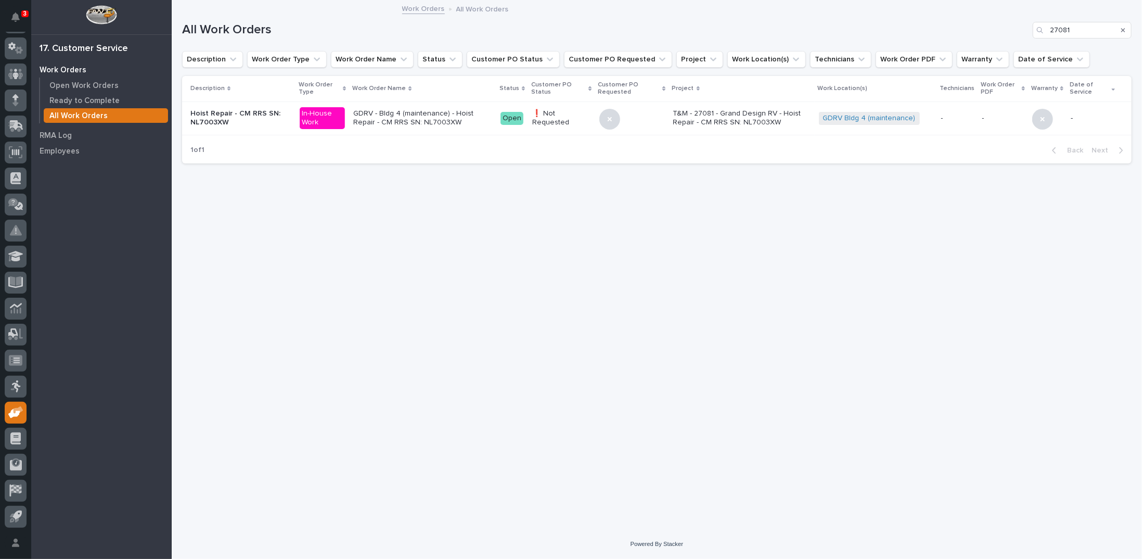
click at [730, 119] on p "T&M - 27081 - Grand Design RV - Hoist Repair - CM RRS SN: NL7003XW" at bounding box center [741, 118] width 137 height 18
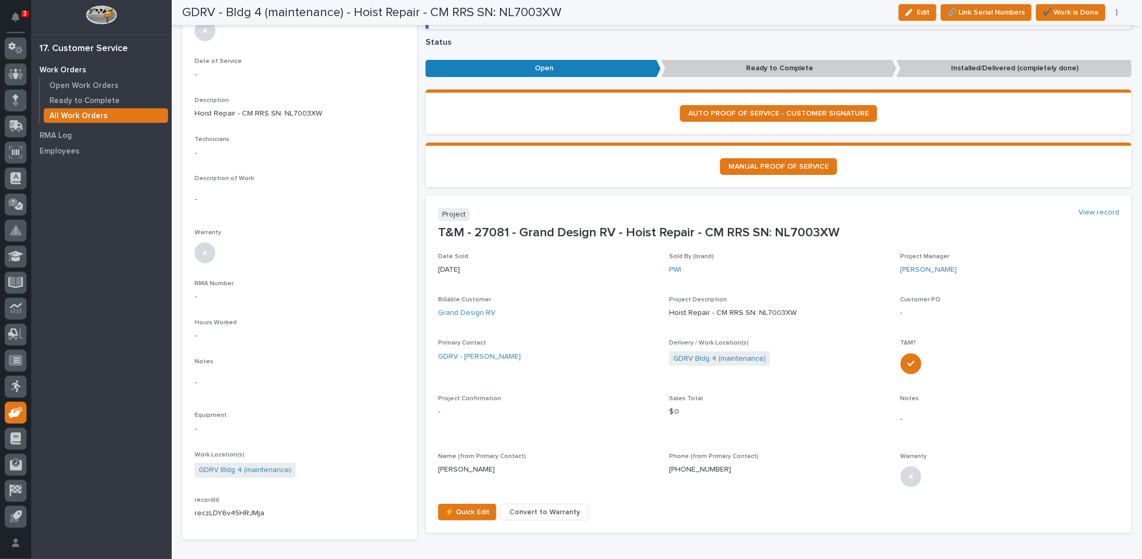
scroll to position [208, 0]
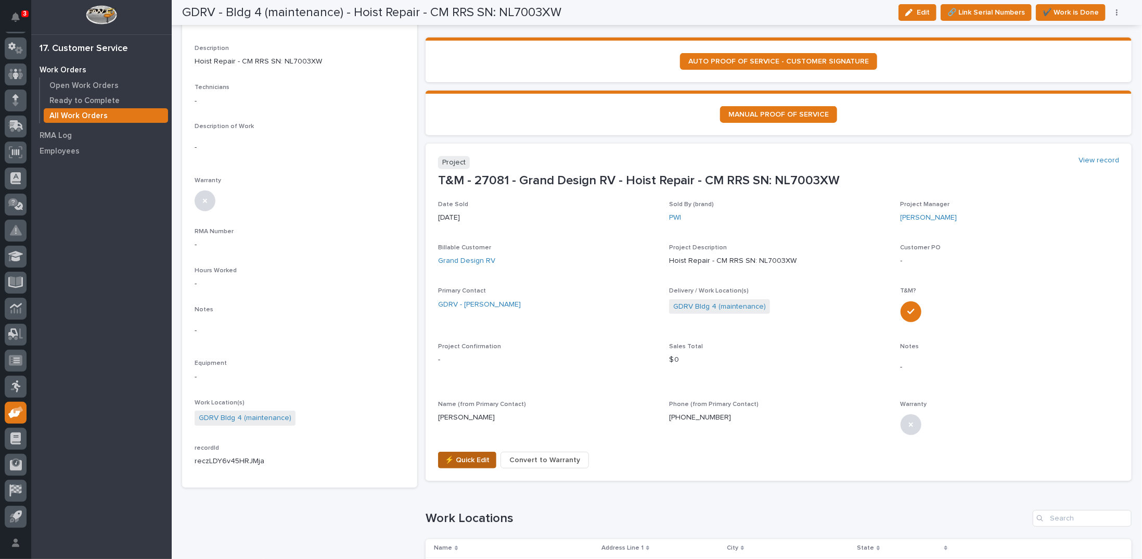
click at [452, 457] on span "⚡ Quick Edit" at bounding box center [467, 460] width 45 height 12
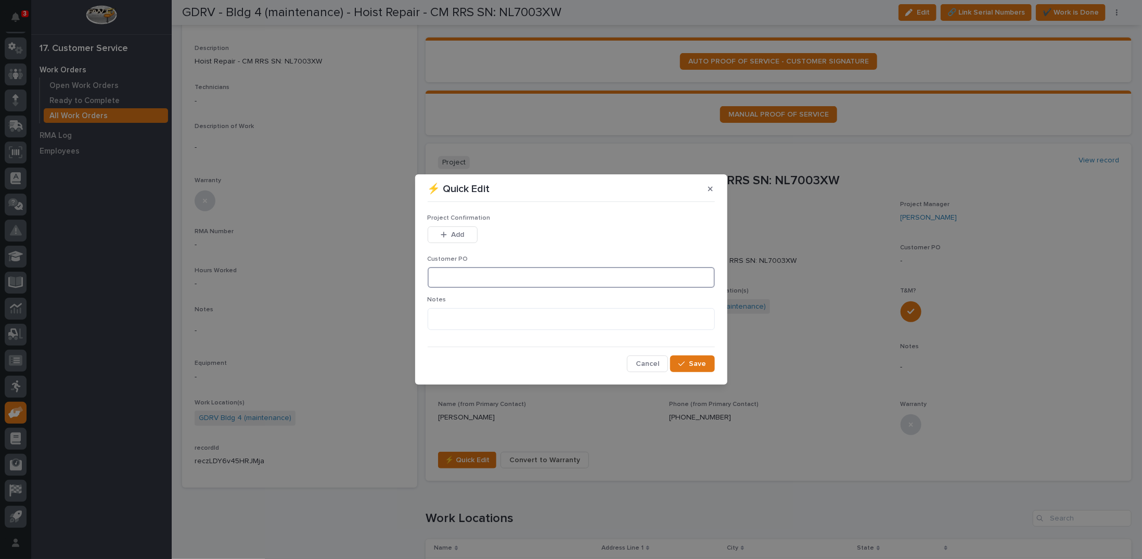
click at [457, 272] on input at bounding box center [571, 277] width 287 height 21
type input "No Work or Diagnostics Done"
click at [546, 312] on textarea at bounding box center [571, 319] width 287 height 22
type textarea "**********"
click at [689, 361] on div "button" at bounding box center [684, 363] width 10 height 7
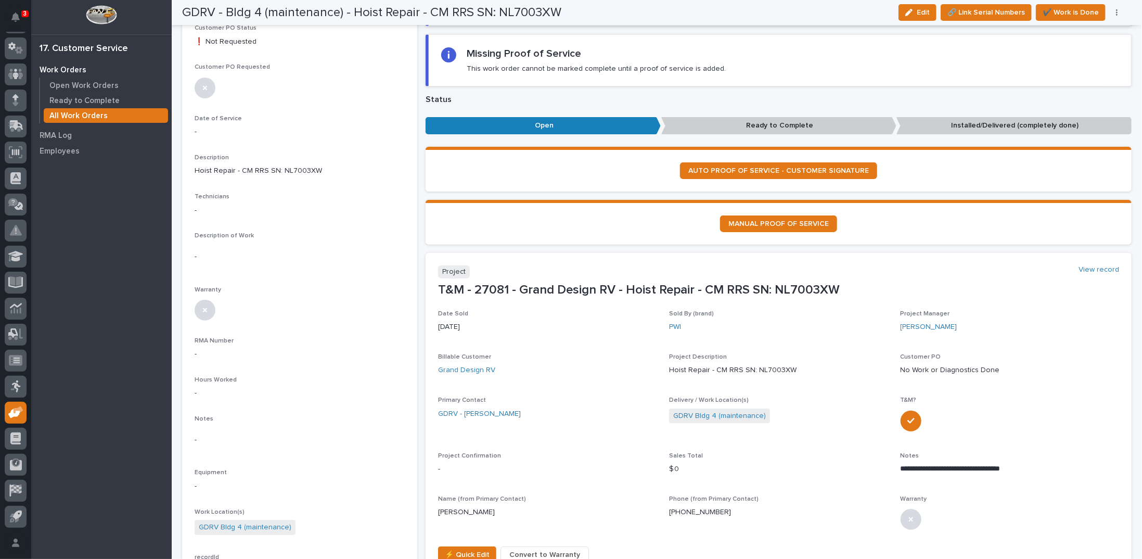
scroll to position [0, 0]
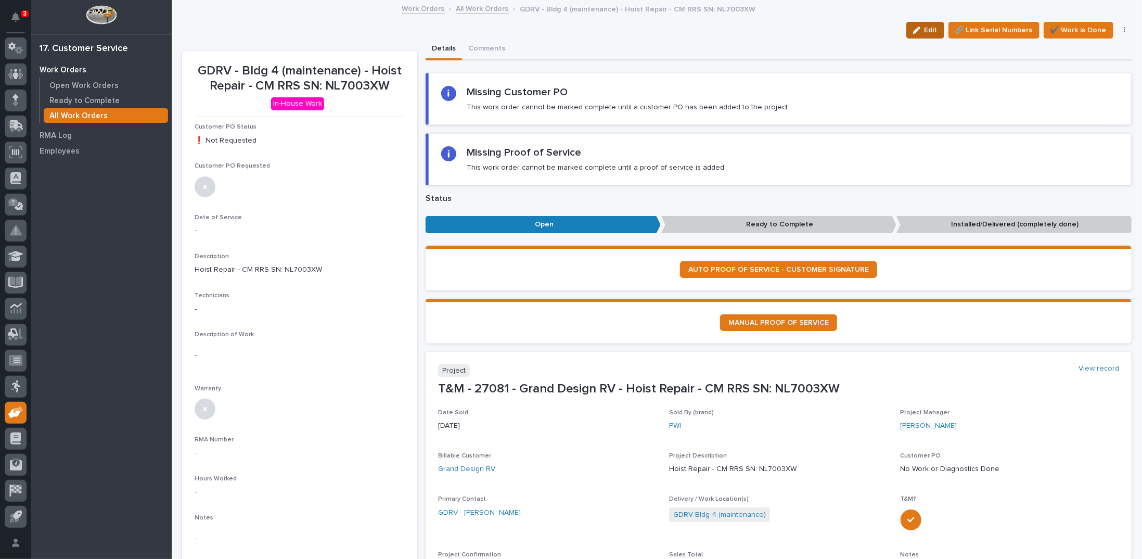
click at [919, 27] on button "Edit" at bounding box center [926, 30] width 38 height 17
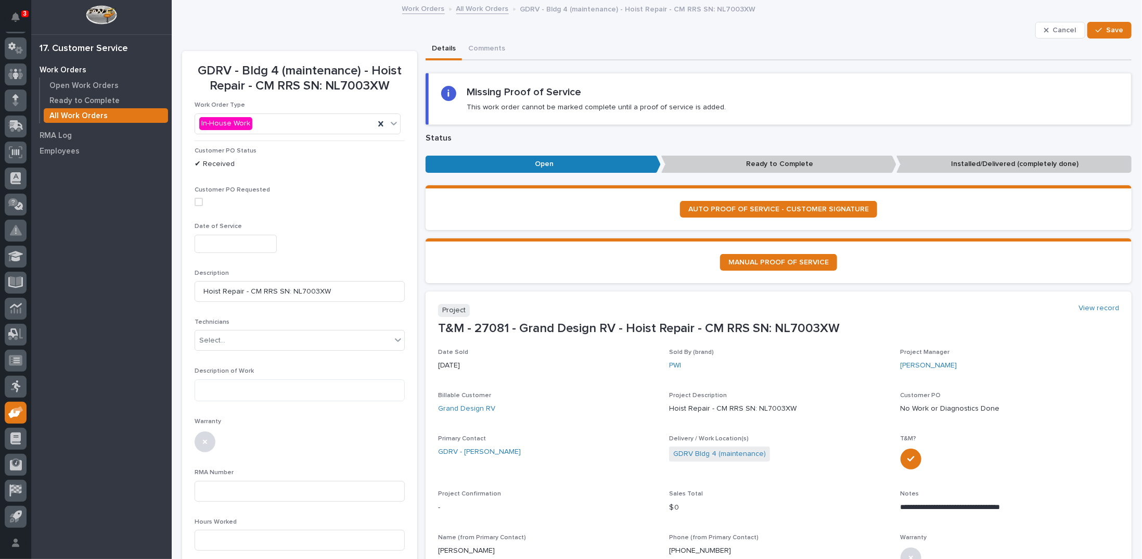
click at [224, 239] on input "text" at bounding box center [236, 244] width 82 height 18
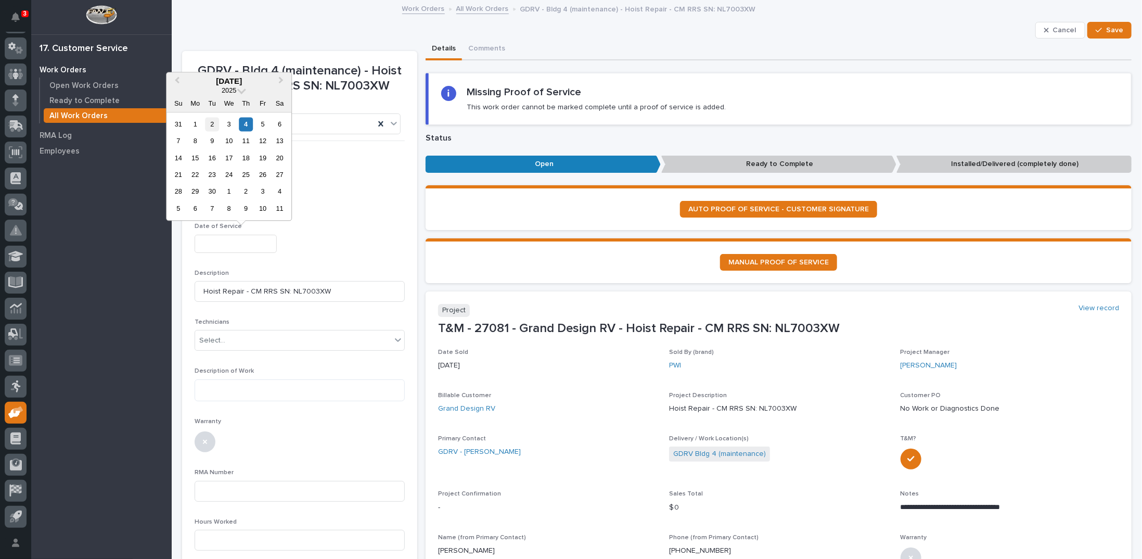
click at [208, 127] on div "2" at bounding box center [212, 124] width 14 height 14
type input "**********"
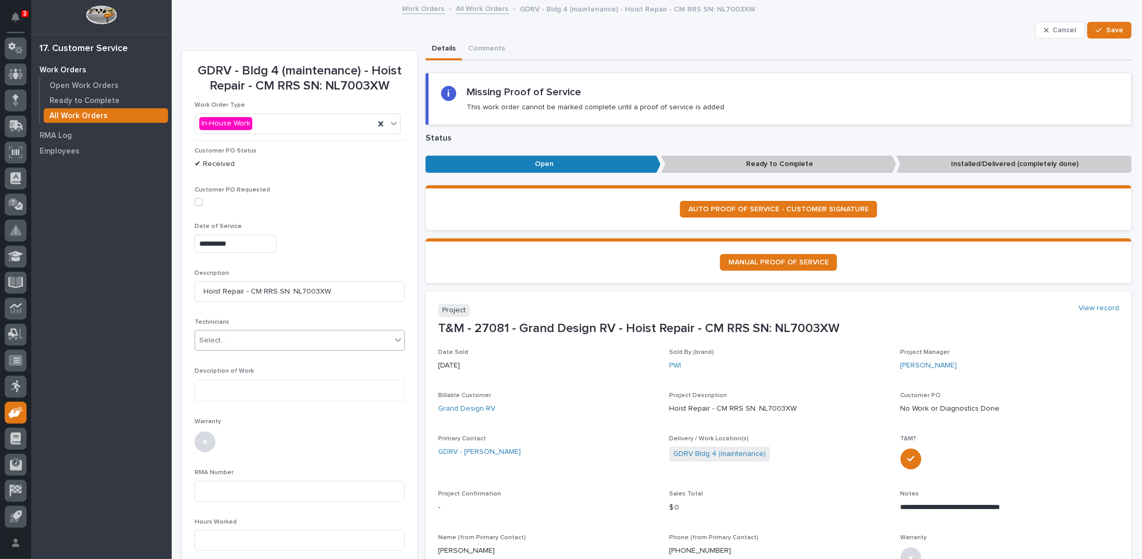
click at [209, 340] on div "Select..." at bounding box center [212, 340] width 26 height 11
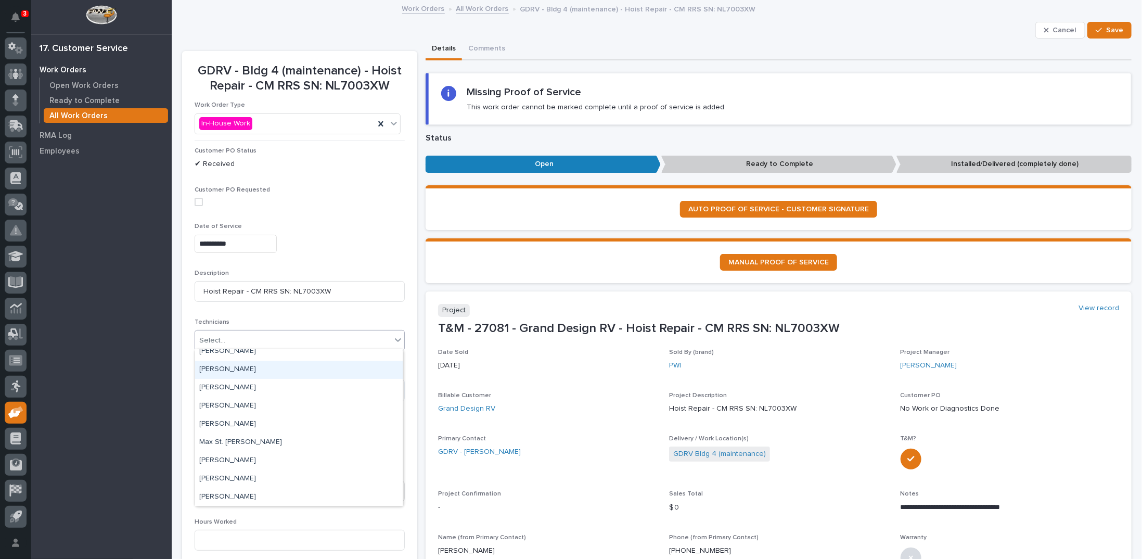
click at [223, 368] on div "Jodie Malstaff" at bounding box center [299, 370] width 208 height 18
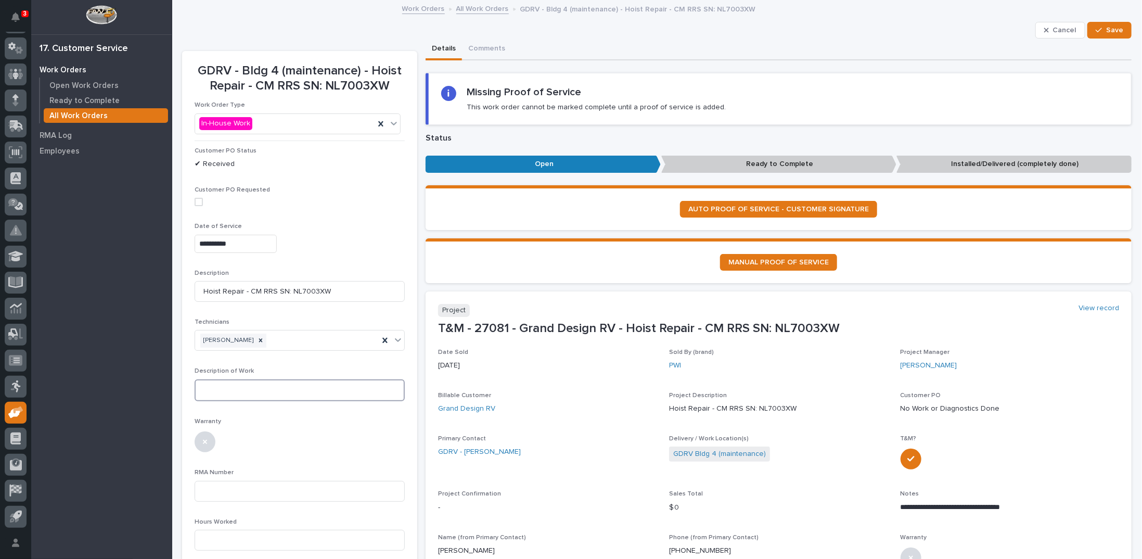
click at [219, 393] on textarea at bounding box center [300, 390] width 210 height 22
click at [307, 404] on textarea "**********" at bounding box center [299, 398] width 209 height 39
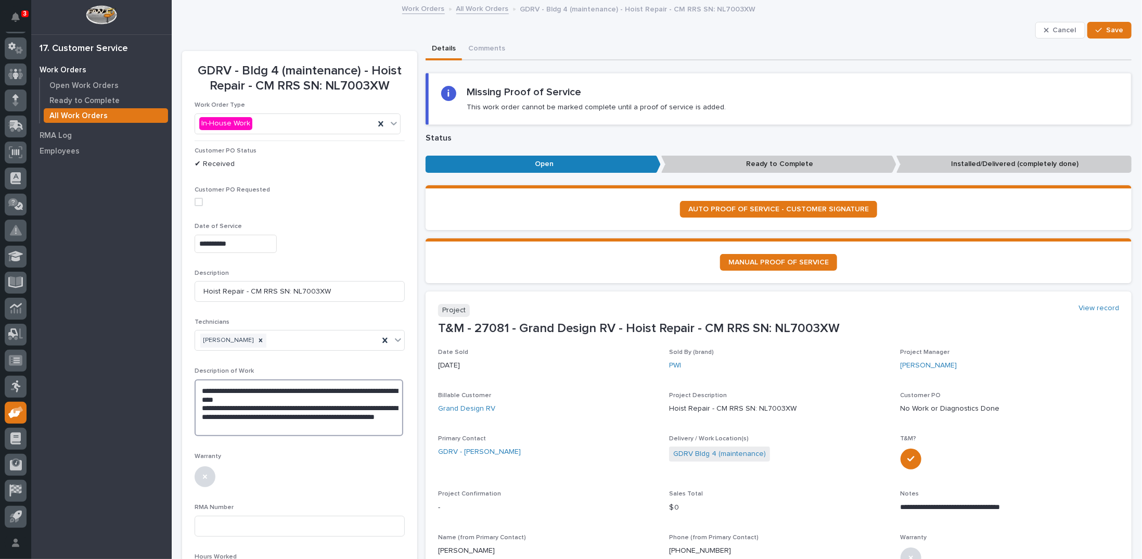
click at [279, 425] on textarea "**********" at bounding box center [299, 407] width 209 height 57
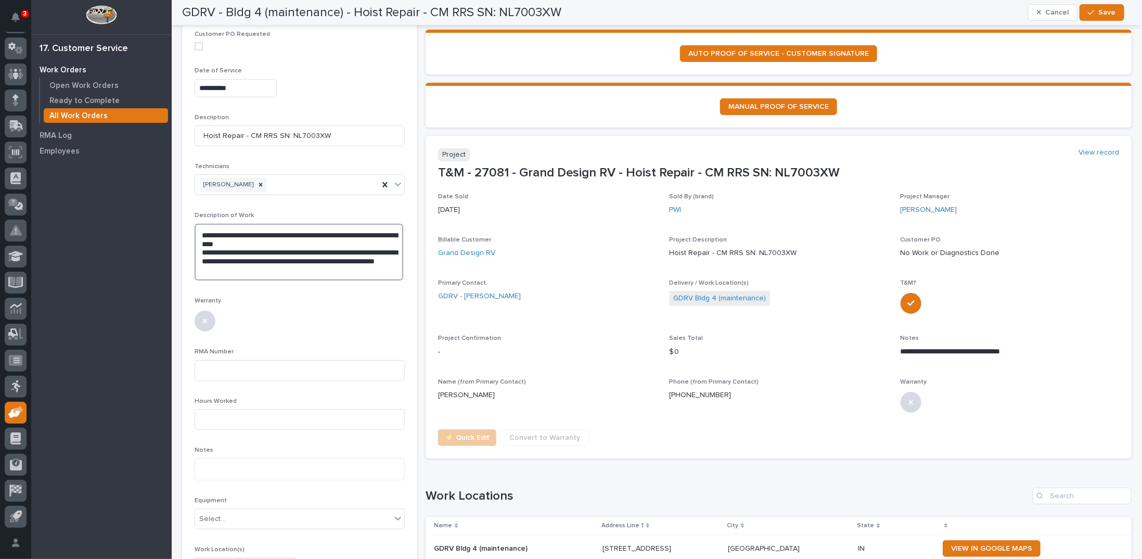
scroll to position [156, 0]
type textarea "**********"
click at [277, 420] on input at bounding box center [300, 419] width 210 height 21
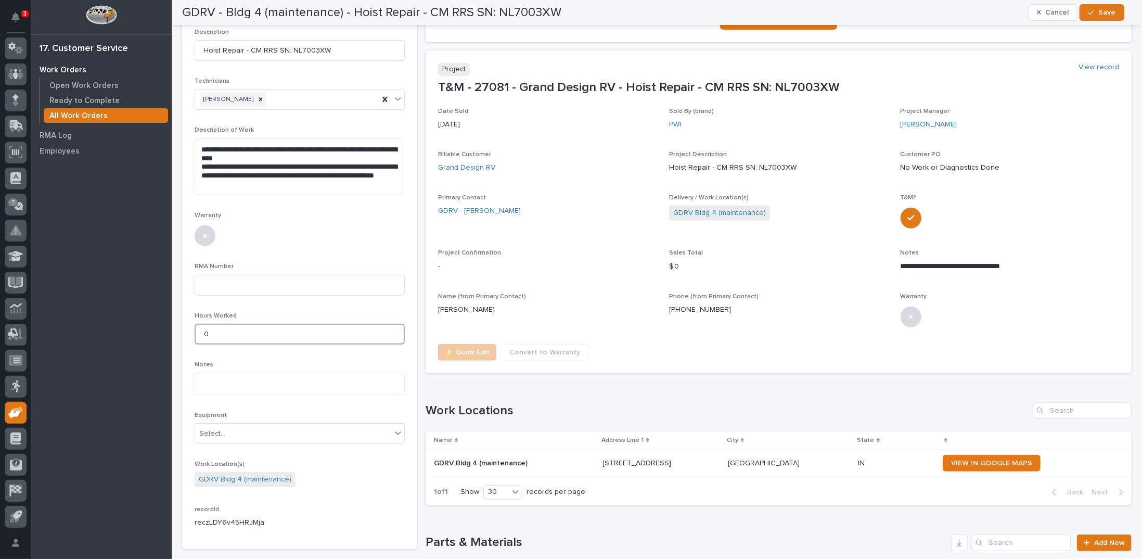
scroll to position [189, 0]
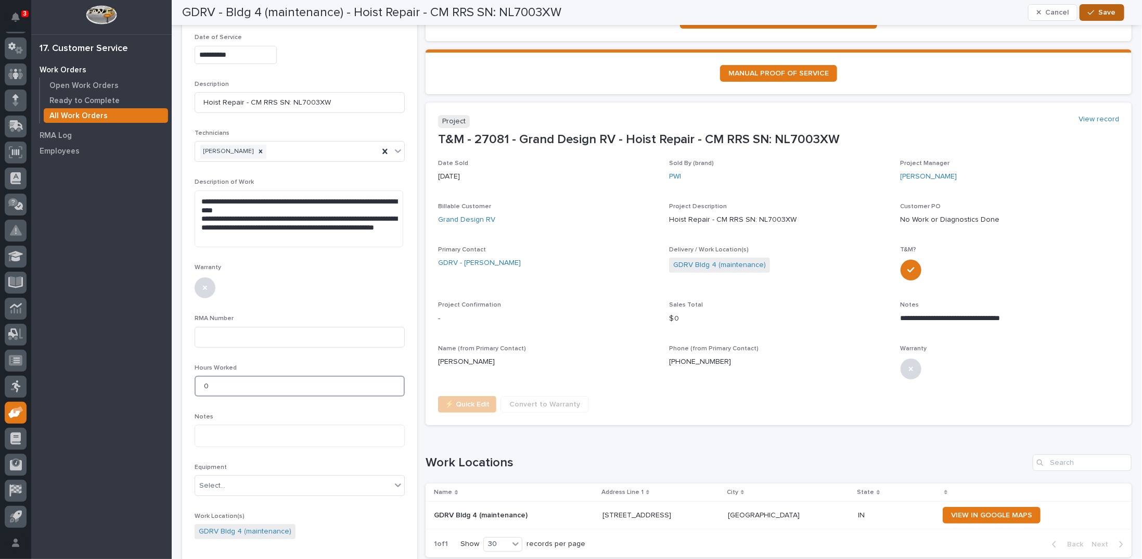
type input "0"
click at [1105, 11] on span "Save" at bounding box center [1107, 12] width 17 height 9
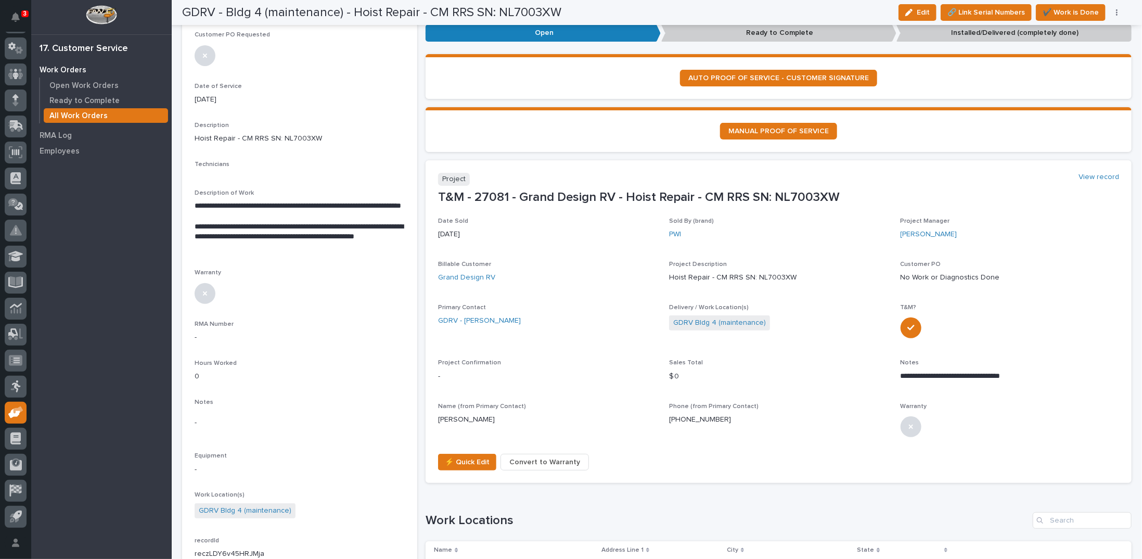
scroll to position [0, 0]
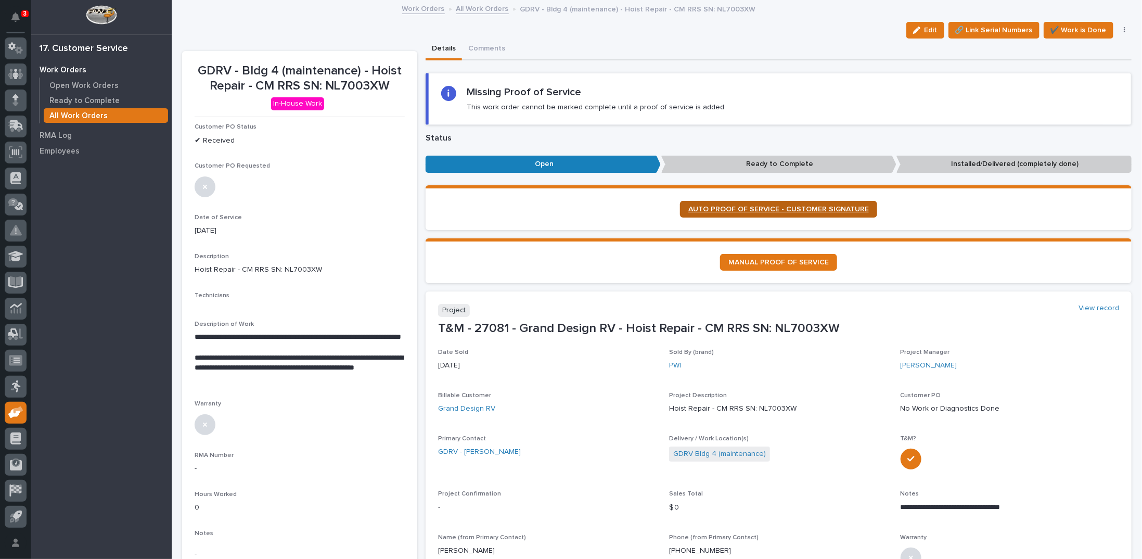
click at [768, 206] on span "AUTO PROOF OF SERVICE - CUSTOMER SIGNATURE" at bounding box center [779, 209] width 181 height 7
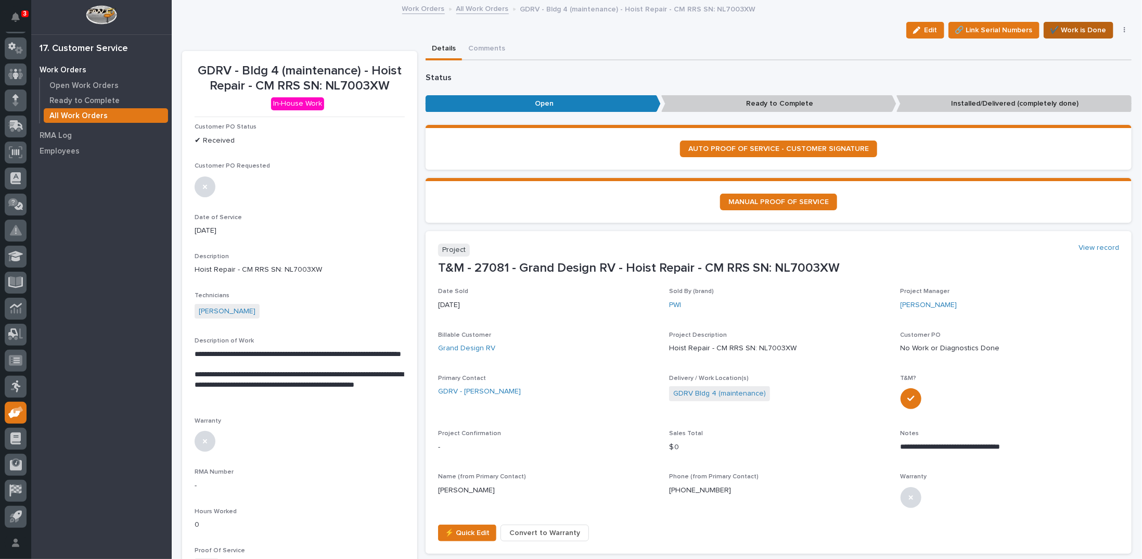
click at [1068, 26] on span "✔️ Work is Done" at bounding box center [1079, 30] width 56 height 12
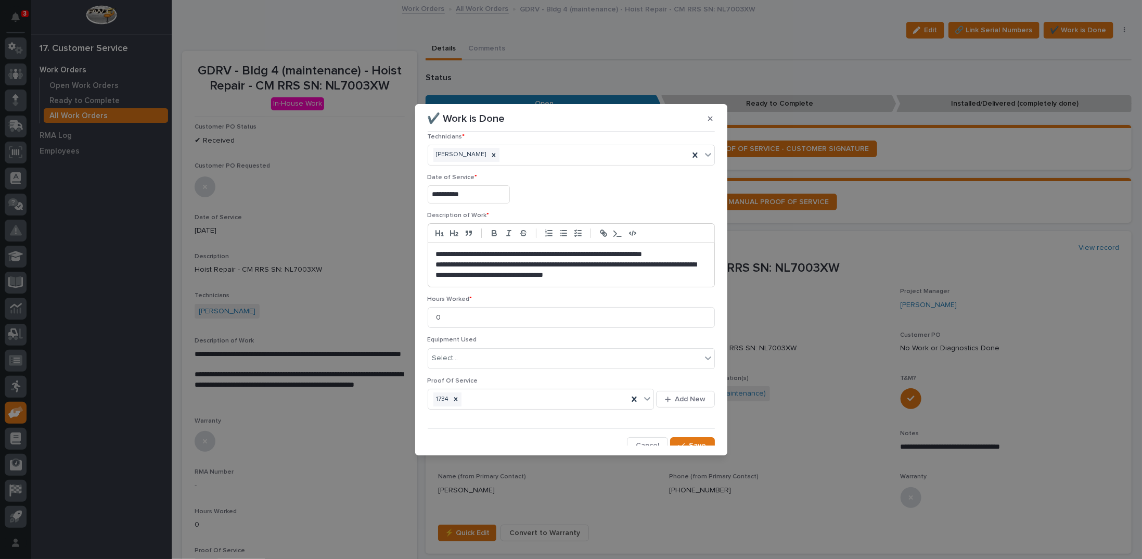
scroll to position [17, 0]
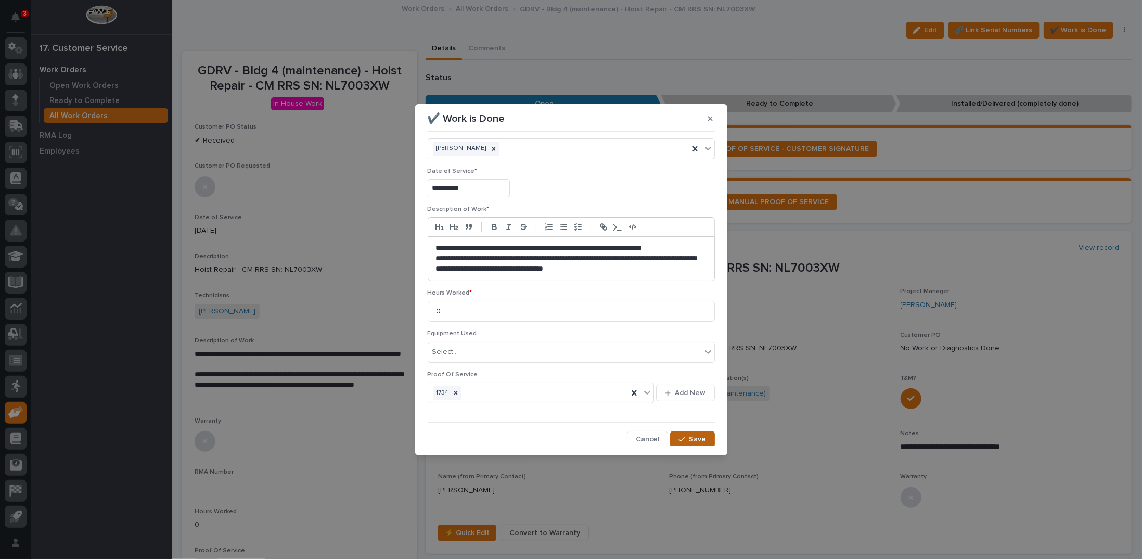
click at [681, 439] on icon "button" at bounding box center [682, 439] width 6 height 7
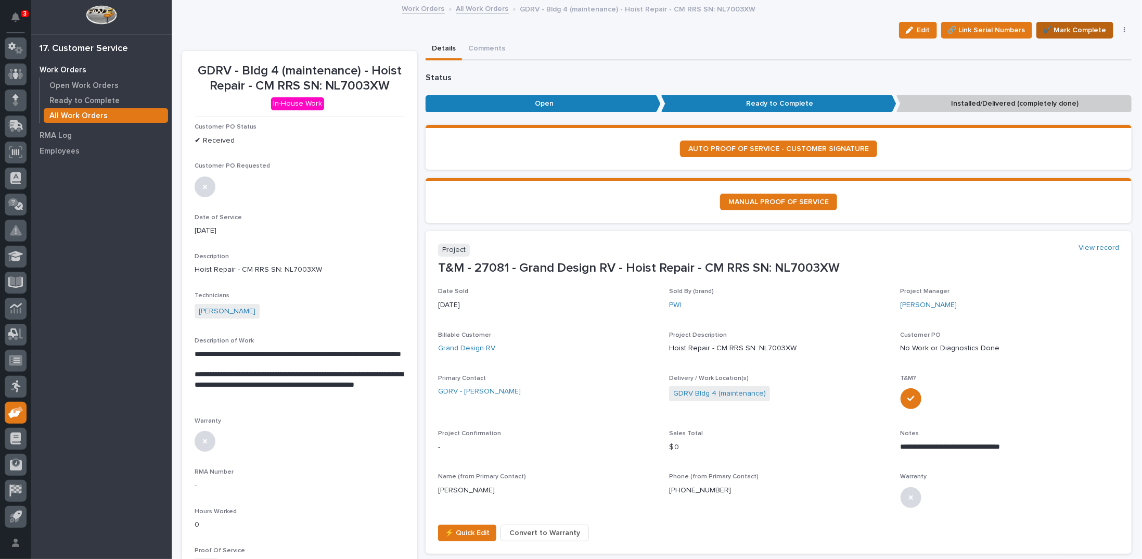
click at [1058, 30] on span "✔️ Mark Complete" at bounding box center [1075, 30] width 63 height 12
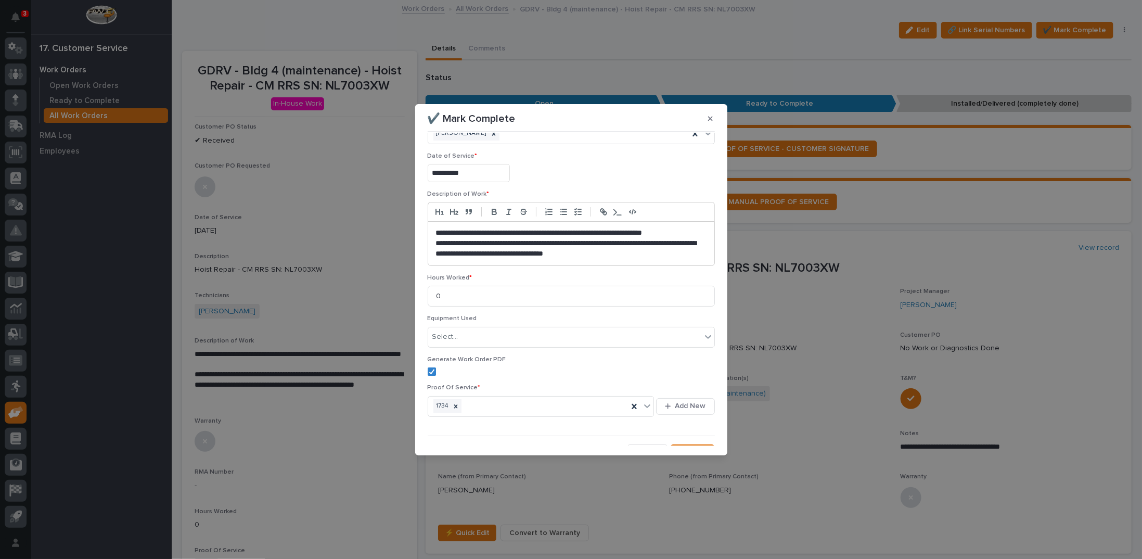
scroll to position [45, 0]
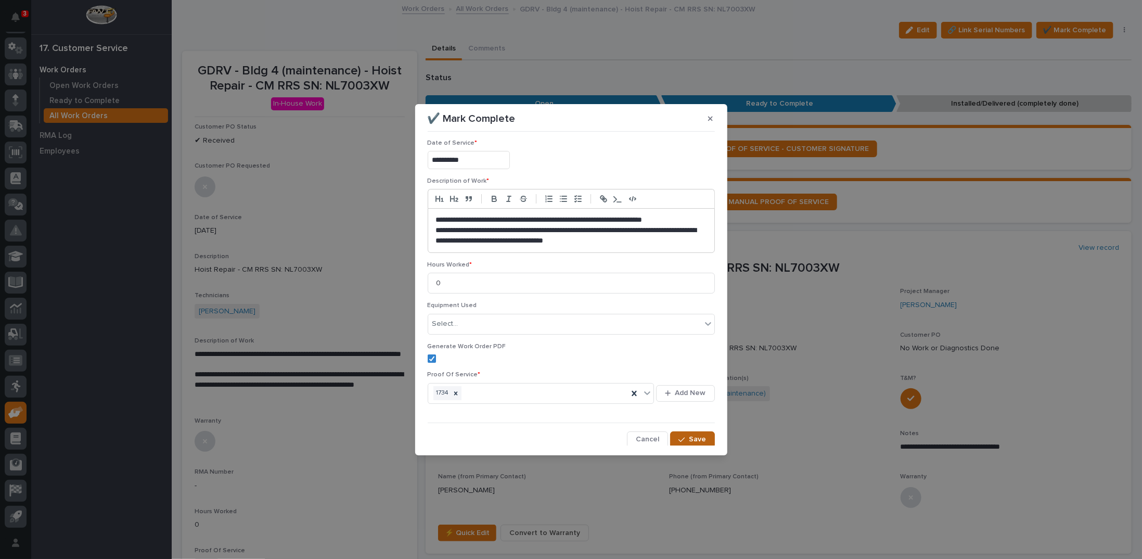
click at [693, 441] on span "Save" at bounding box center [698, 439] width 17 height 9
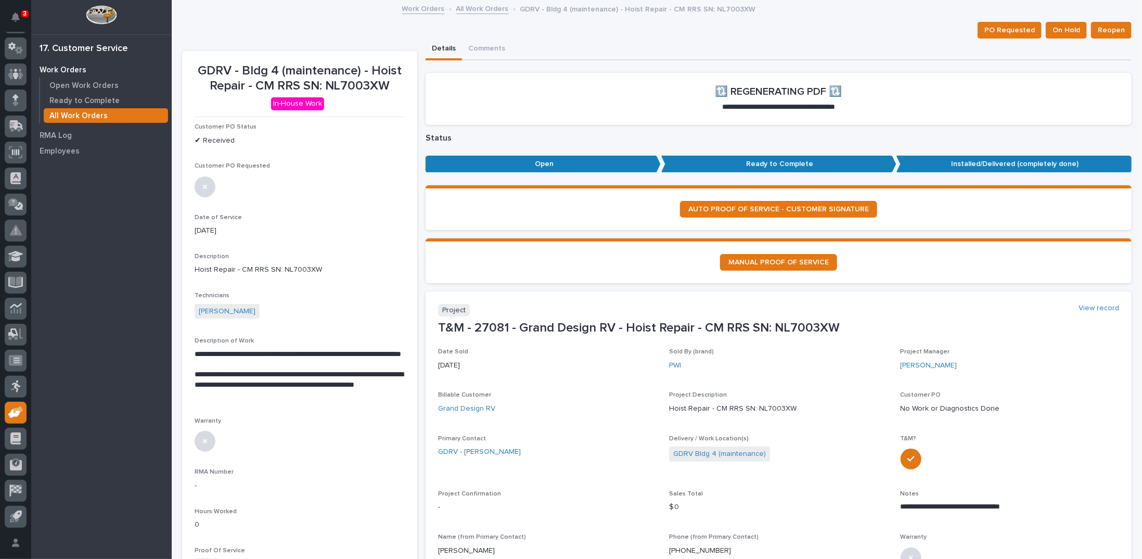
click at [477, 7] on link "All Work Orders" at bounding box center [482, 8] width 53 height 12
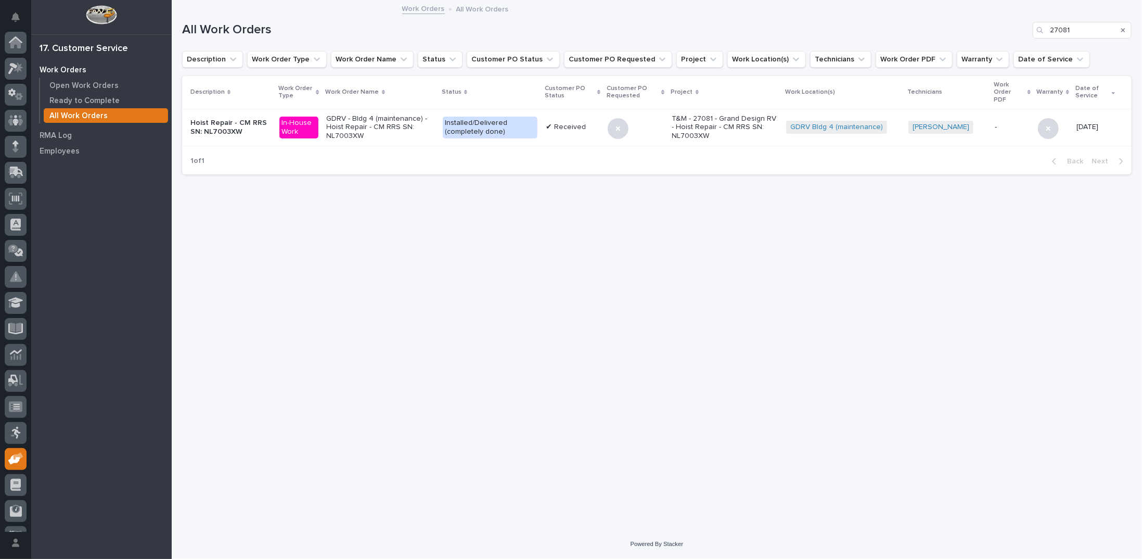
scroll to position [46, 0]
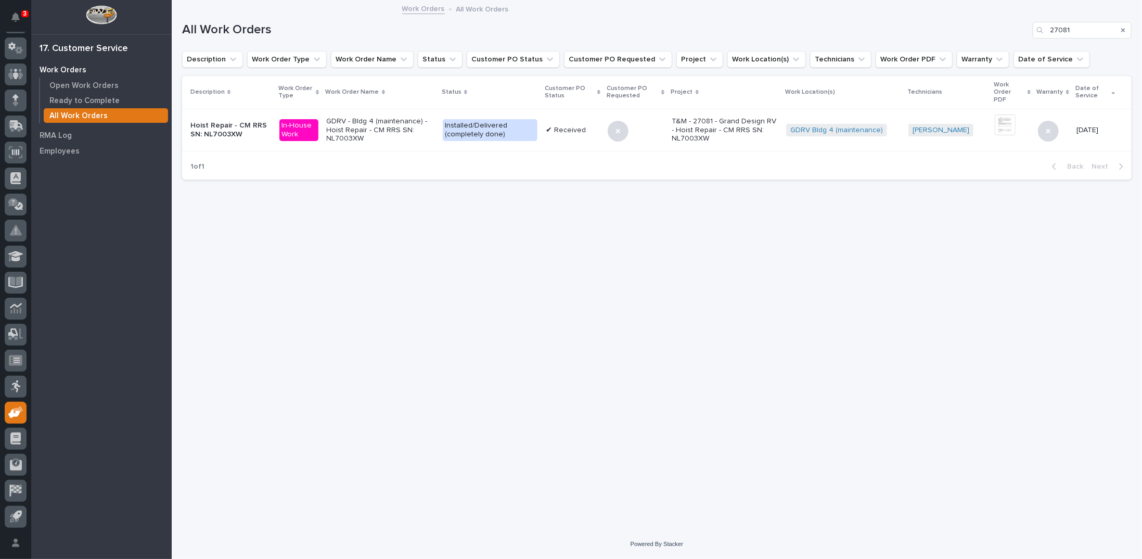
drag, startPoint x: 1122, startPoint y: 28, endPoint x: 1107, endPoint y: 20, distance: 17.0
click at [1122, 28] on icon "Search" at bounding box center [1124, 30] width 4 height 6
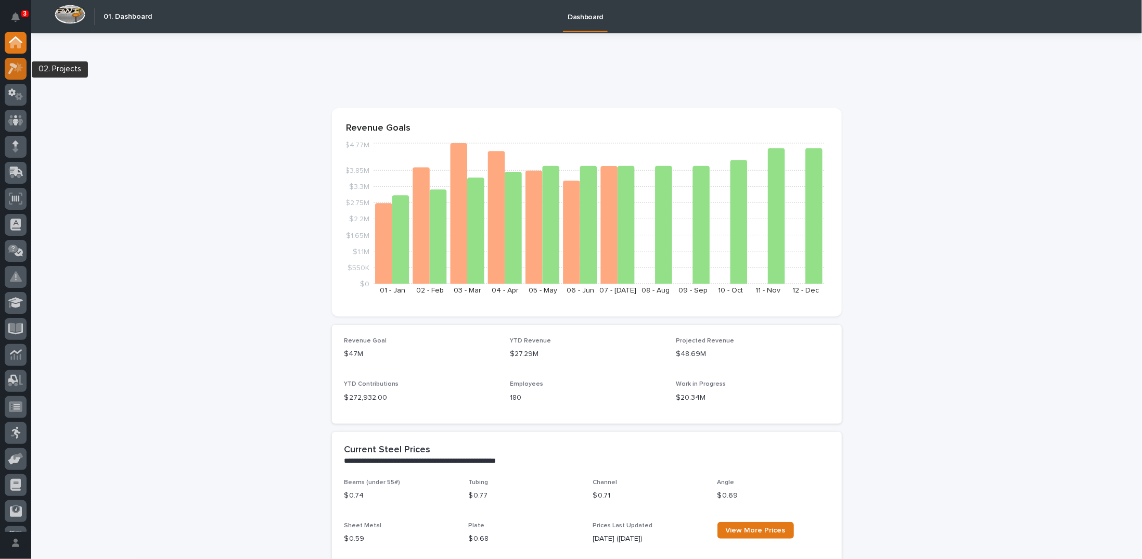
click at [21, 60] on div at bounding box center [16, 69] width 22 height 22
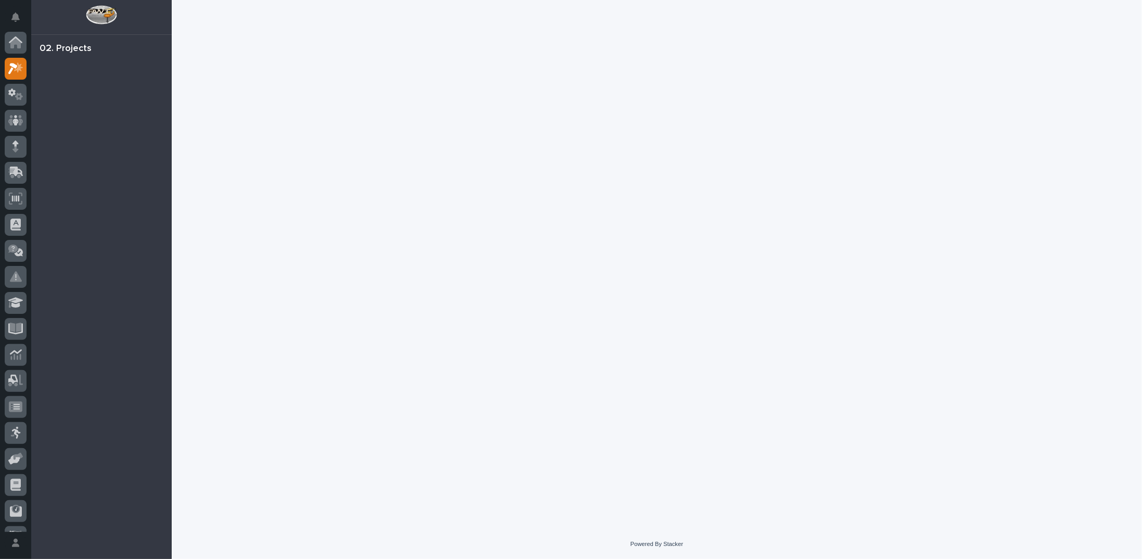
scroll to position [26, 0]
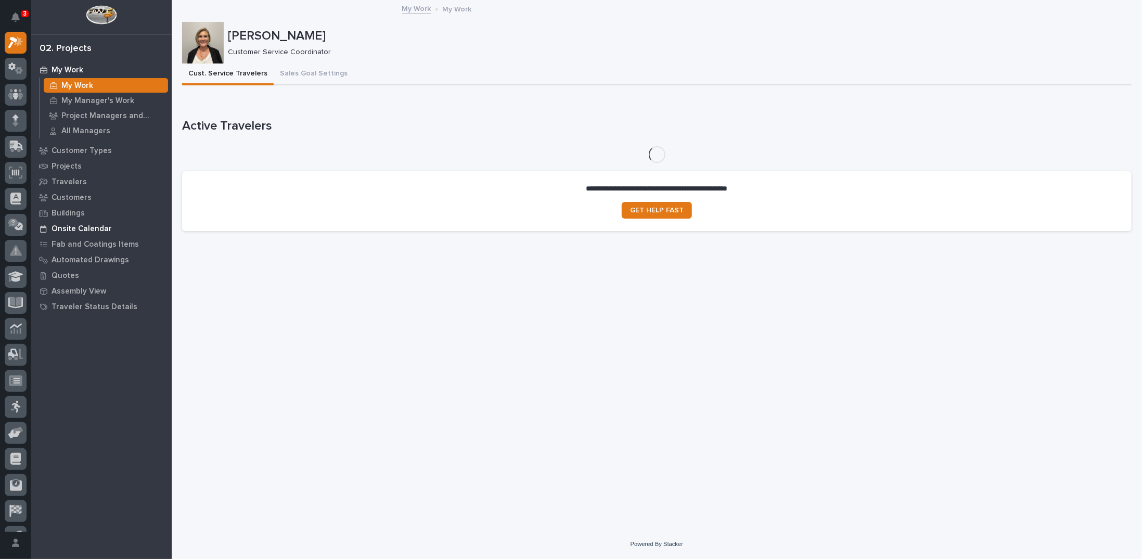
click at [80, 226] on p "Onsite Calendar" at bounding box center [82, 228] width 60 height 9
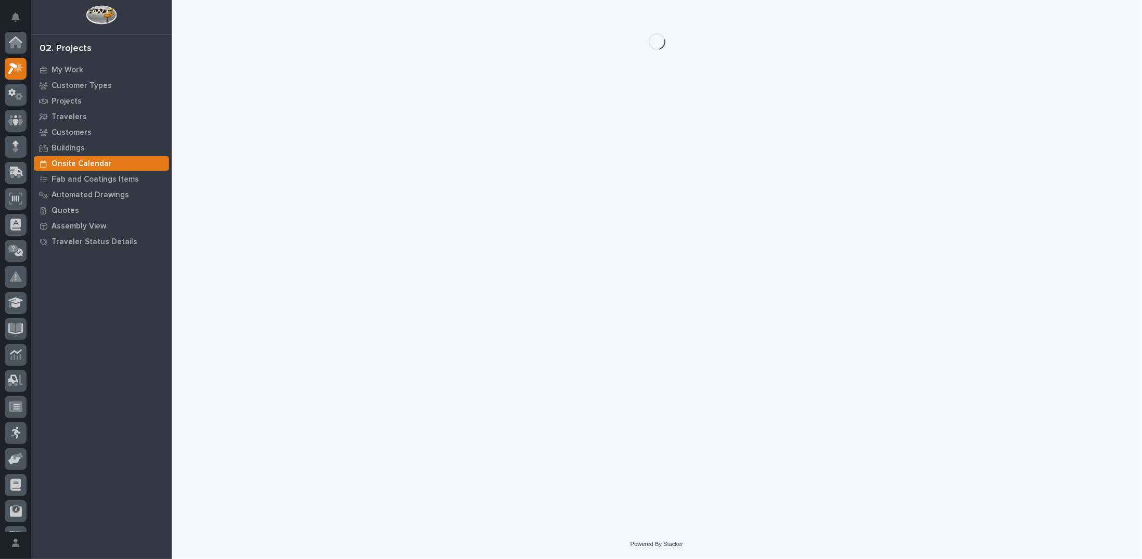
scroll to position [26, 0]
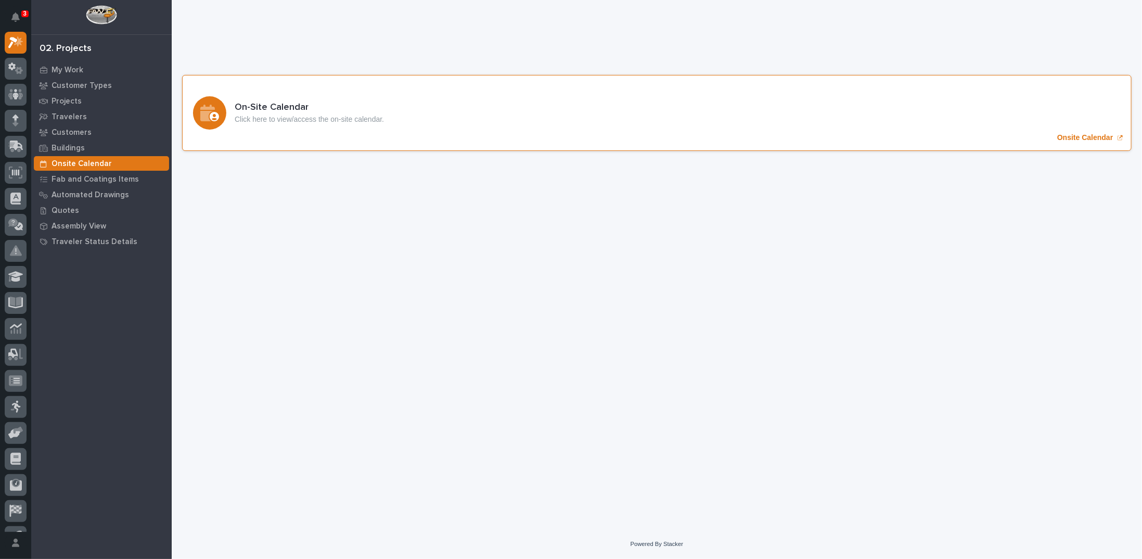
click at [1102, 135] on p "Onsite Calendar" at bounding box center [1086, 137] width 56 height 9
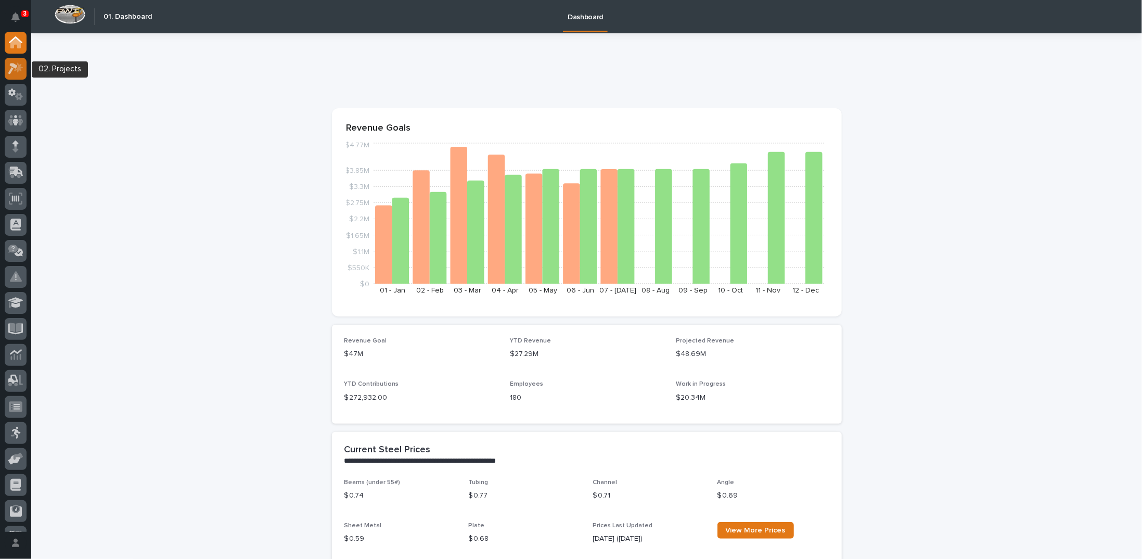
click at [21, 67] on icon at bounding box center [18, 67] width 9 height 10
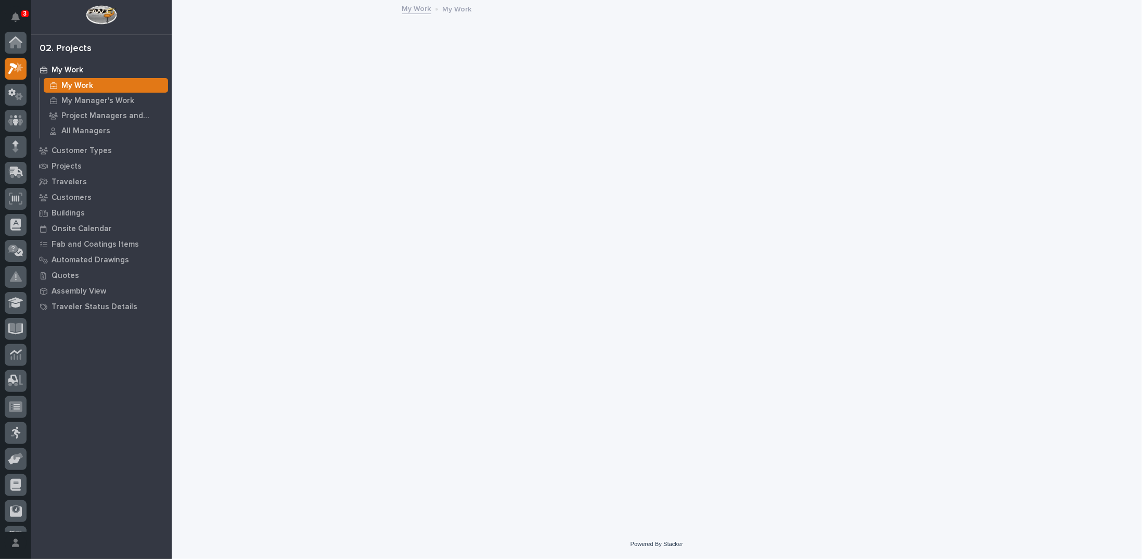
scroll to position [26, 0]
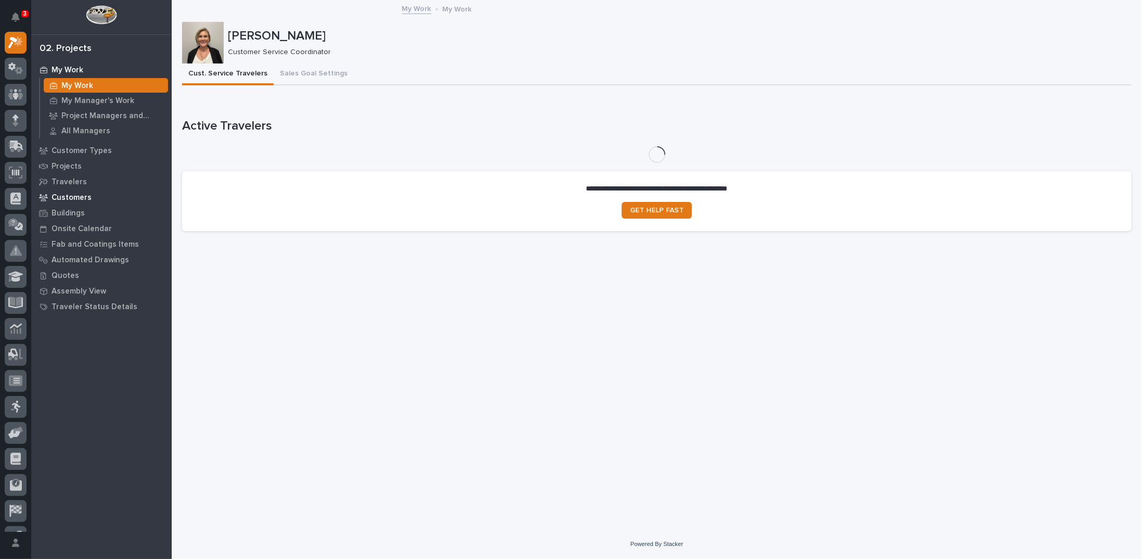
click at [80, 198] on p "Customers" at bounding box center [72, 197] width 40 height 9
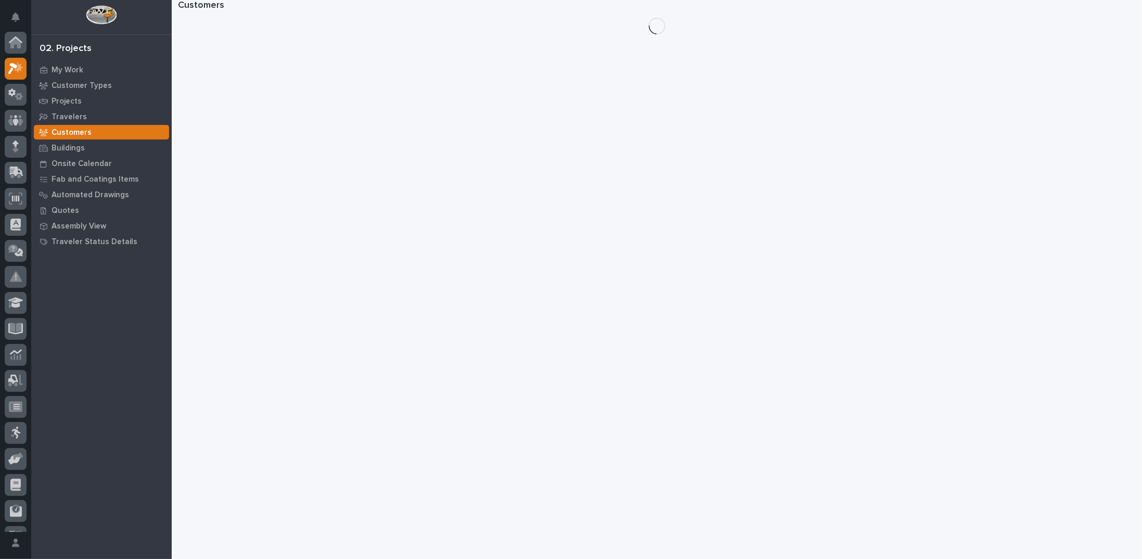
scroll to position [26, 0]
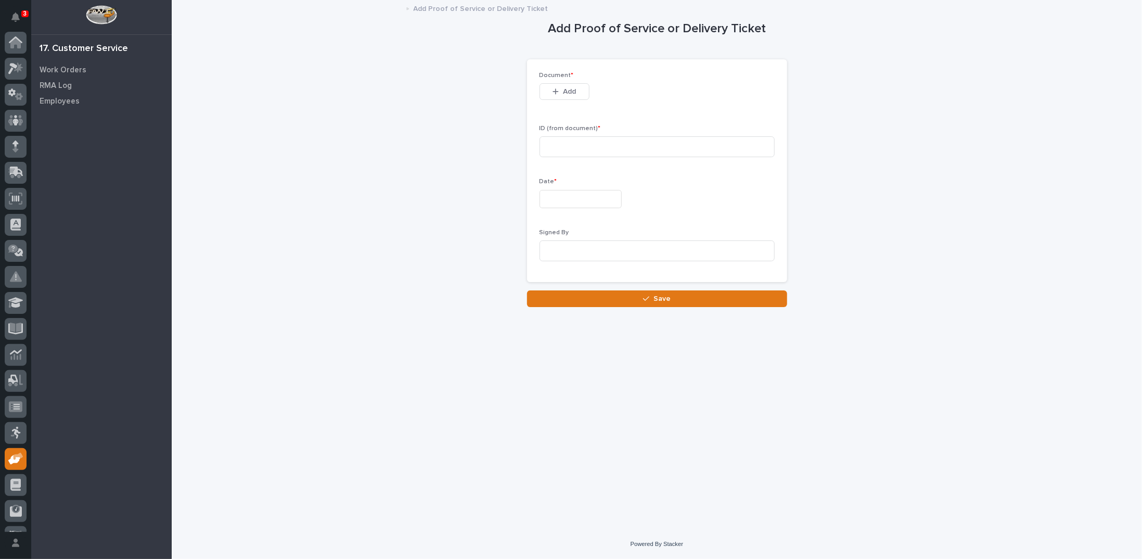
scroll to position [46, 0]
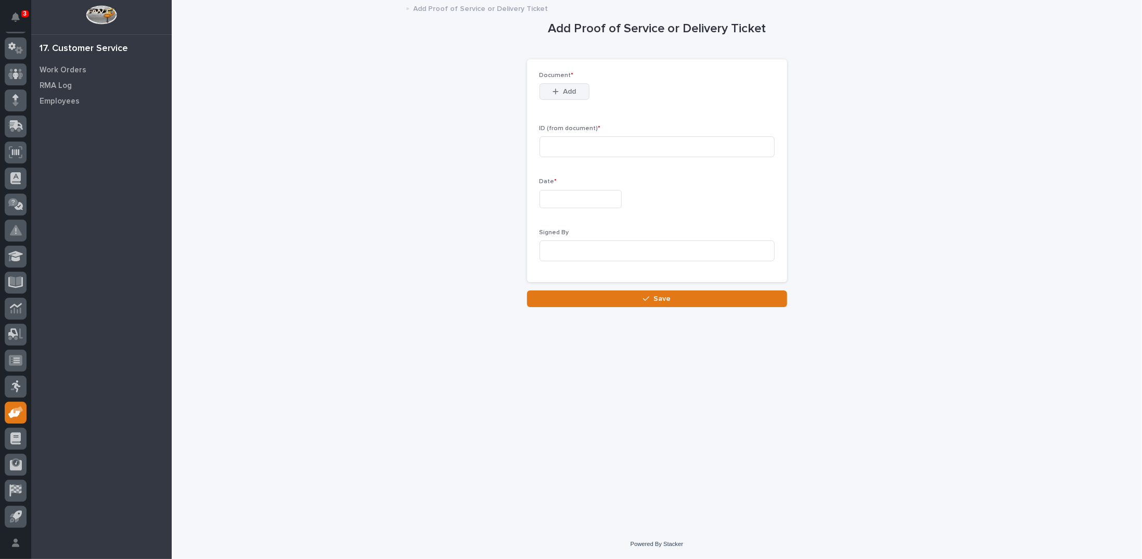
click at [560, 93] on div "button" at bounding box center [558, 91] width 10 height 7
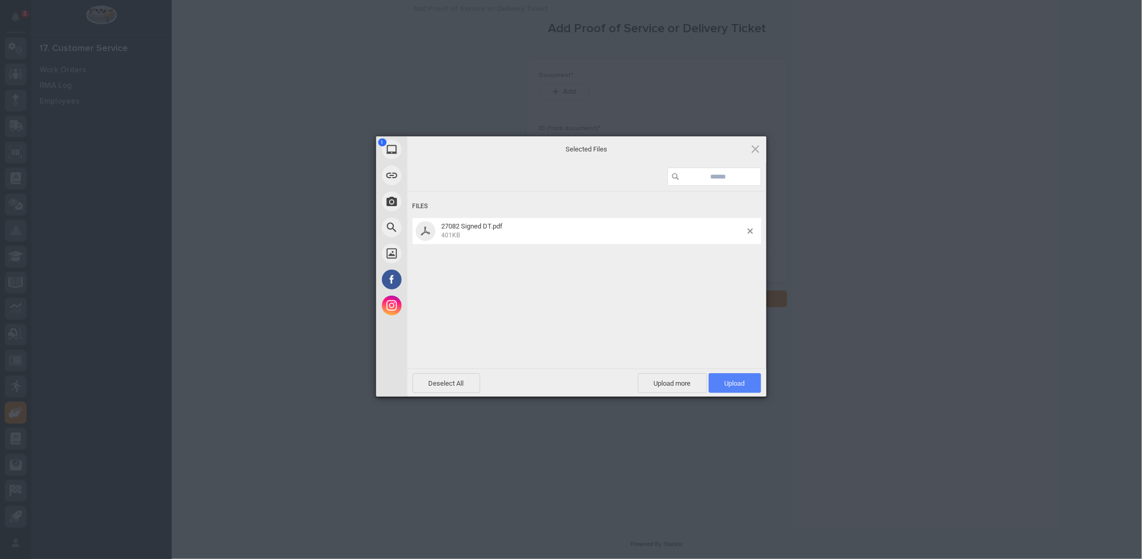
click at [728, 383] on span "Upload 1" at bounding box center [735, 383] width 20 height 8
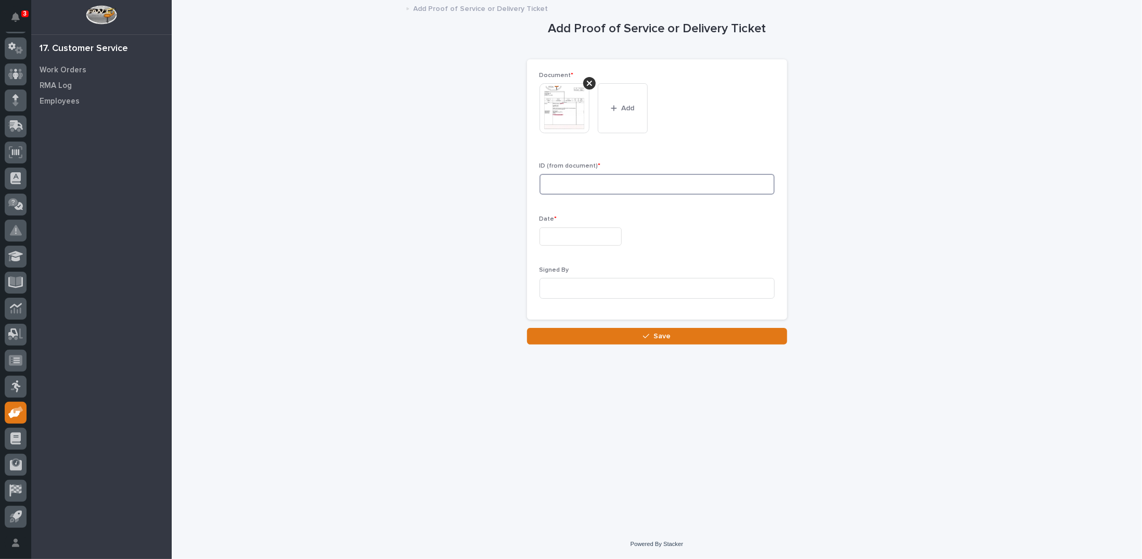
click at [579, 183] on input at bounding box center [657, 184] width 235 height 21
type input "27082"
click at [559, 232] on input "text" at bounding box center [581, 236] width 82 height 18
click at [555, 115] on div "2" at bounding box center [557, 117] width 14 height 14
type input "**********"
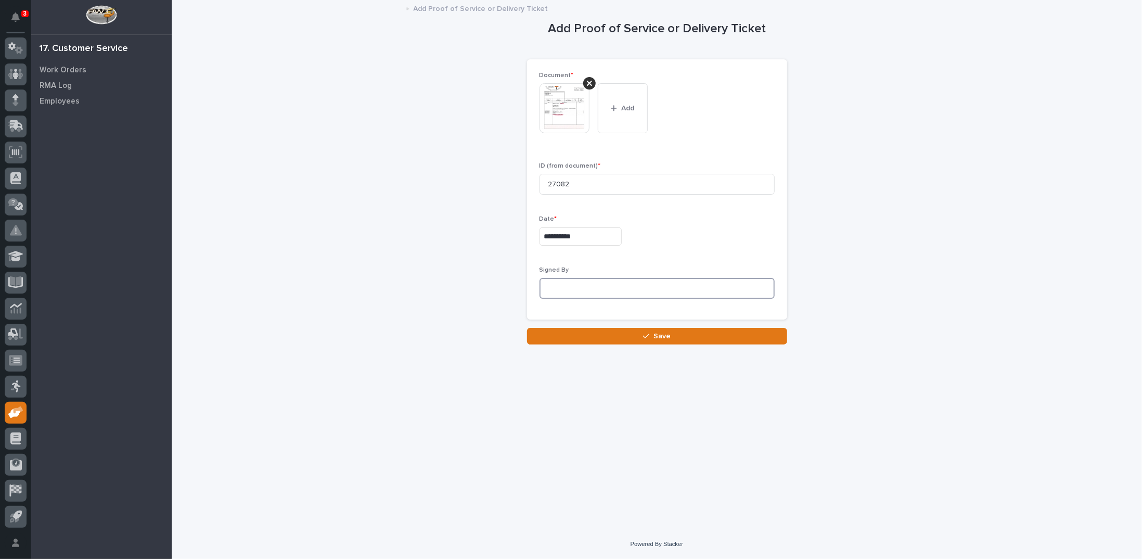
click at [582, 288] on input at bounding box center [657, 288] width 235 height 21
type input "Eric McCullosh"
click at [605, 336] on button "Save" at bounding box center [657, 336] width 260 height 17
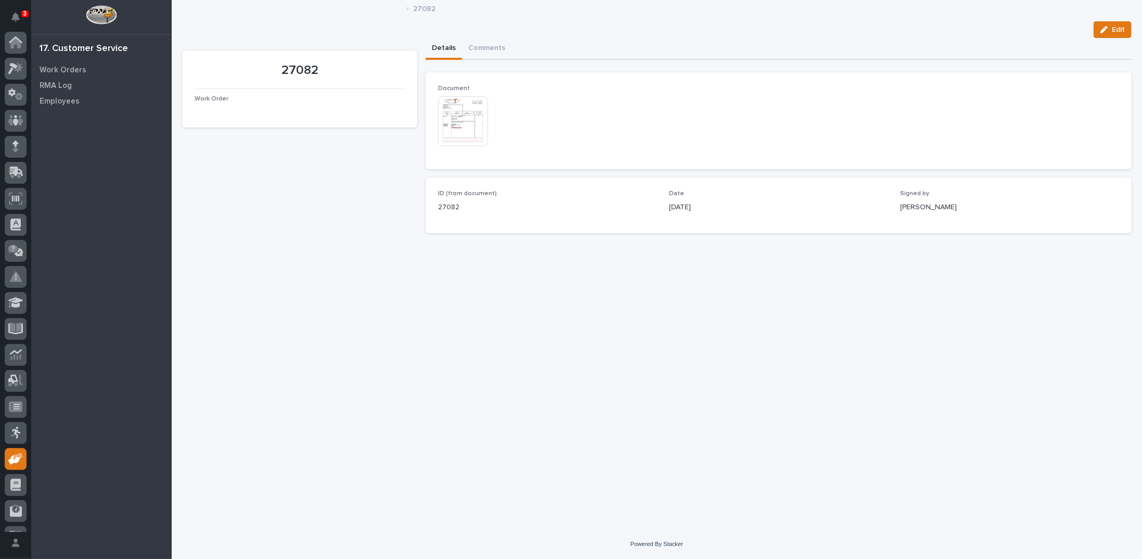
scroll to position [46, 0]
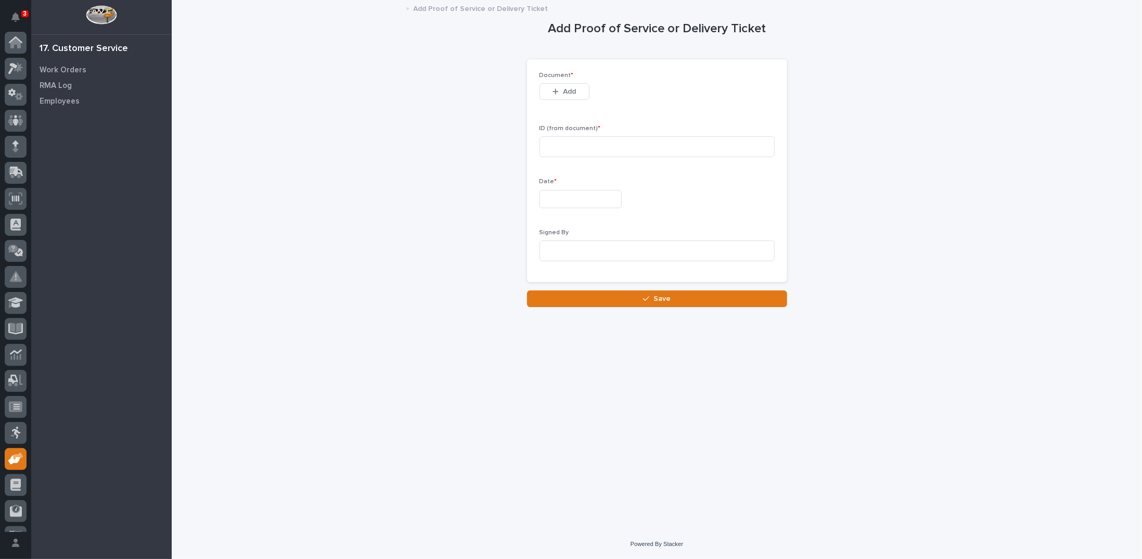
scroll to position [46, 0]
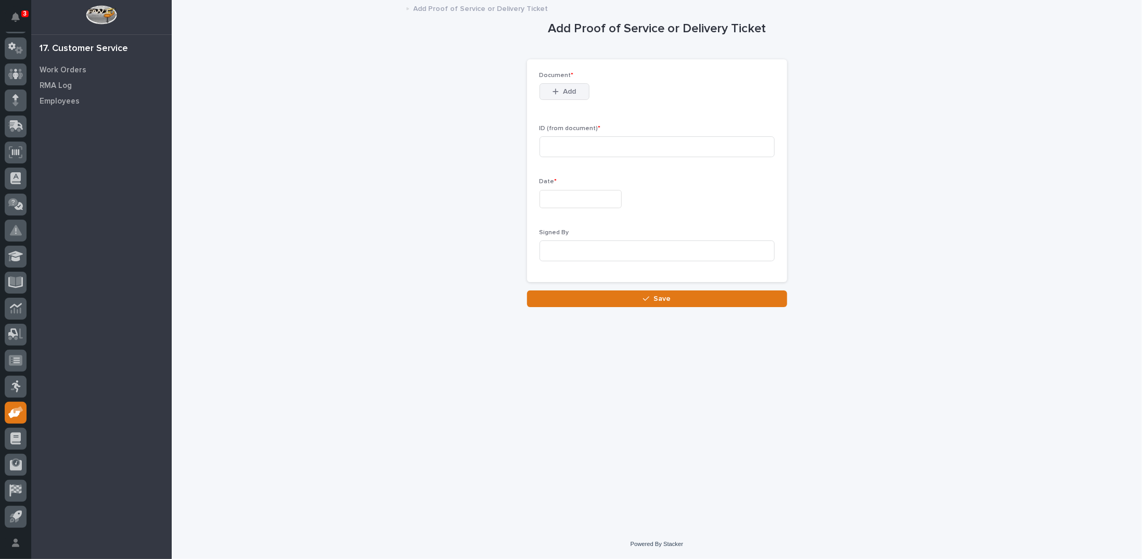
click at [550, 88] on button "Add" at bounding box center [565, 91] width 50 height 17
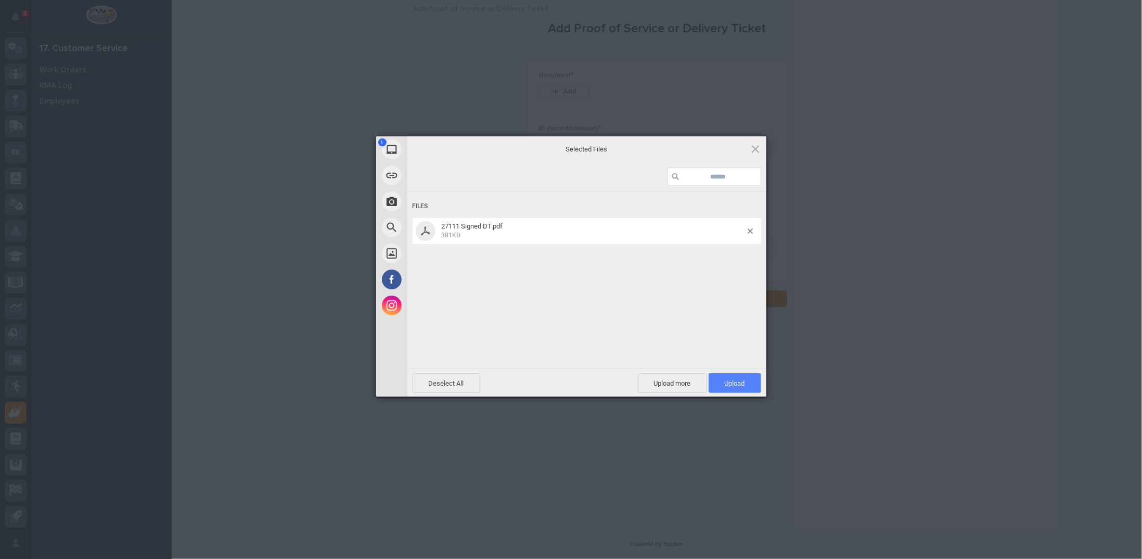
click at [725, 386] on span "Upload 1" at bounding box center [735, 383] width 20 height 8
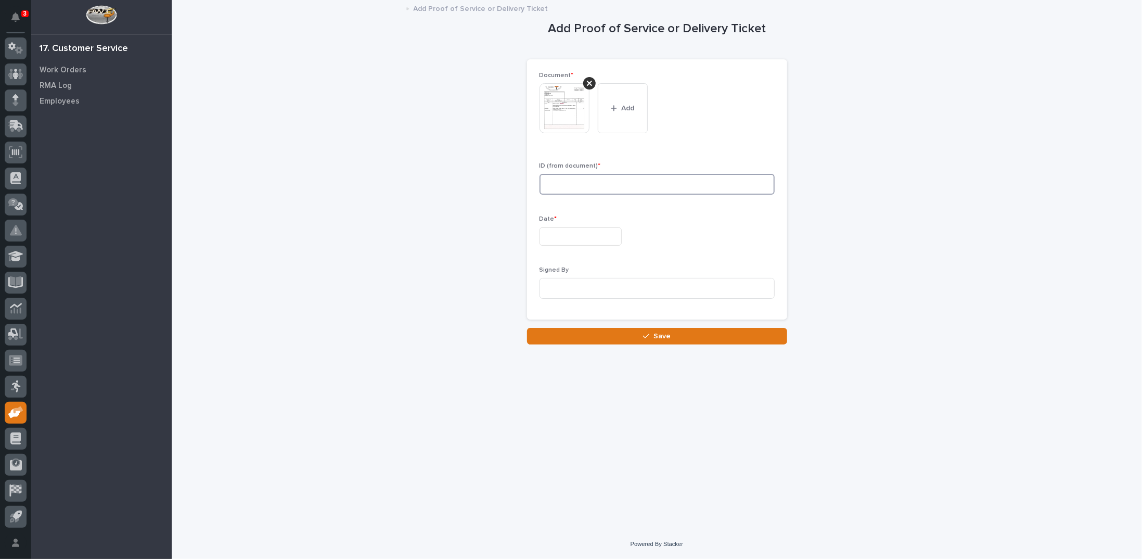
click at [562, 179] on input at bounding box center [657, 184] width 235 height 21
type input "27111"
click at [578, 231] on input "text" at bounding box center [581, 236] width 82 height 18
click at [558, 117] on div "2" at bounding box center [557, 117] width 14 height 14
type input "**********"
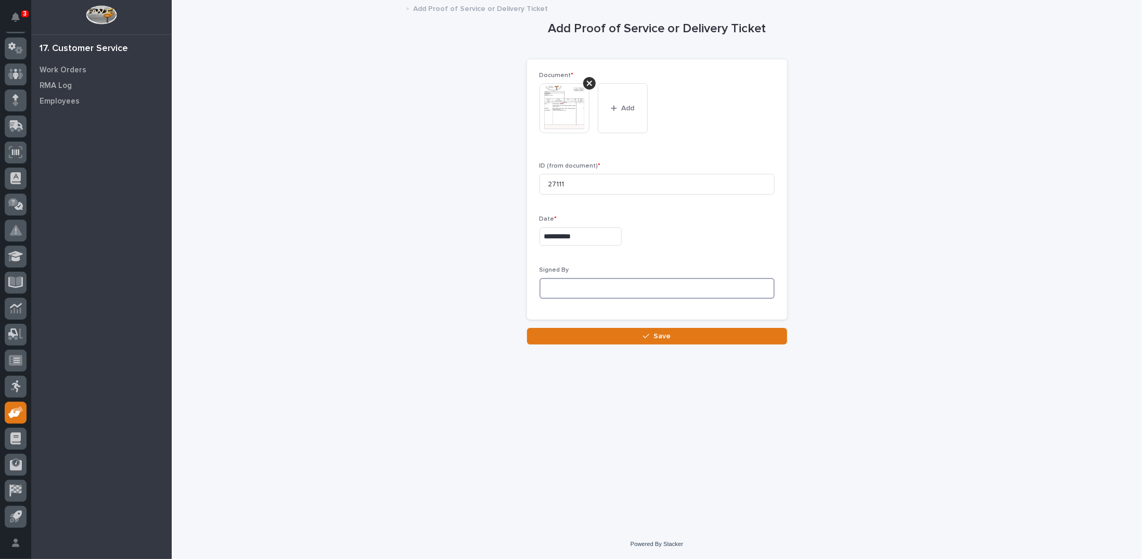
click at [571, 284] on input at bounding box center [657, 288] width 235 height 21
type input "[PERSON_NAME]"
click at [624, 337] on button "Save" at bounding box center [657, 336] width 260 height 17
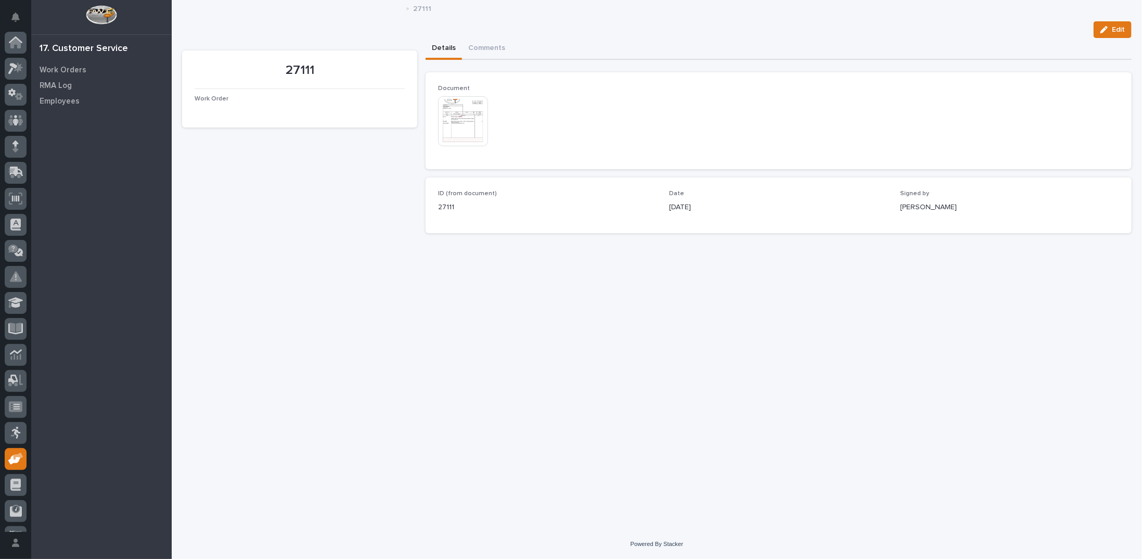
scroll to position [46, 0]
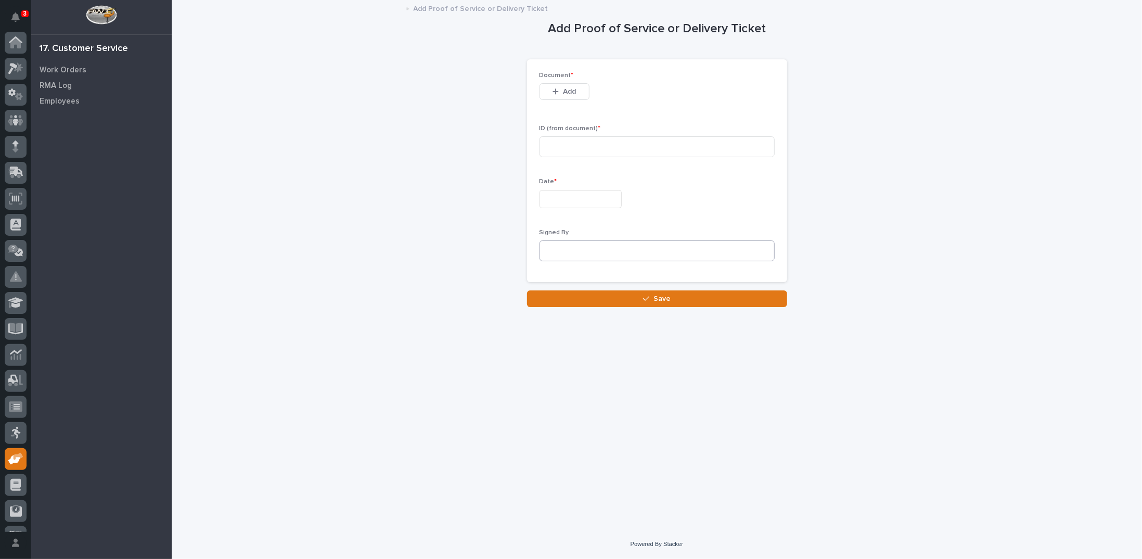
scroll to position [46, 0]
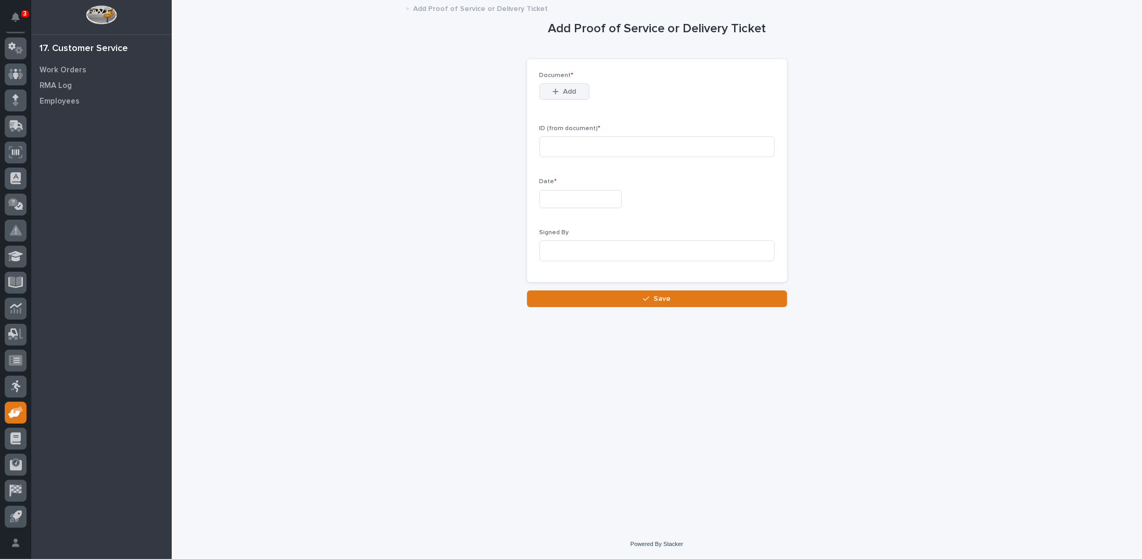
click at [558, 92] on icon "button" at bounding box center [556, 91] width 6 height 7
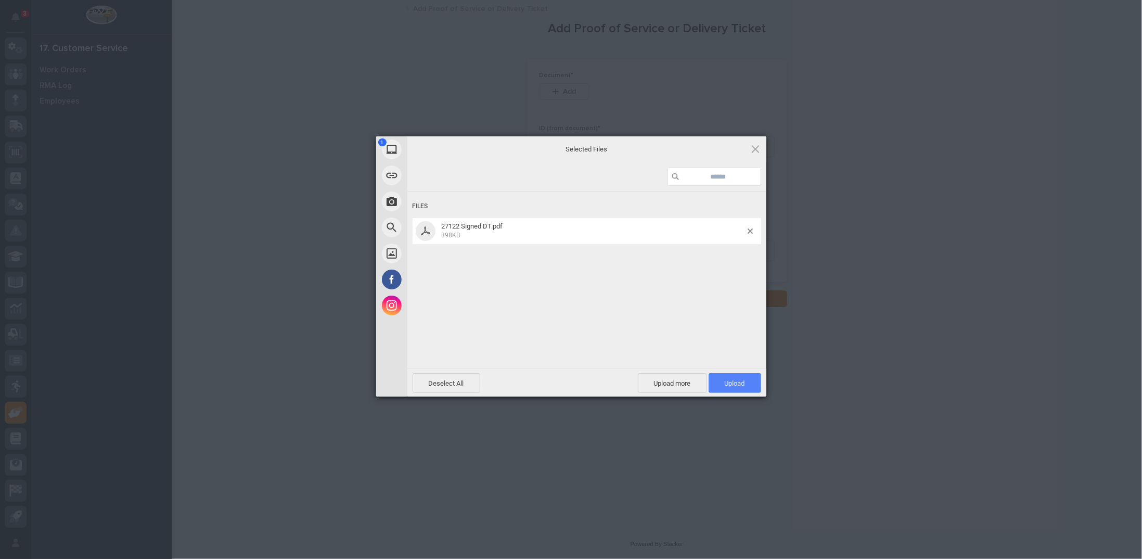
click at [742, 383] on span "Upload 1" at bounding box center [735, 383] width 20 height 8
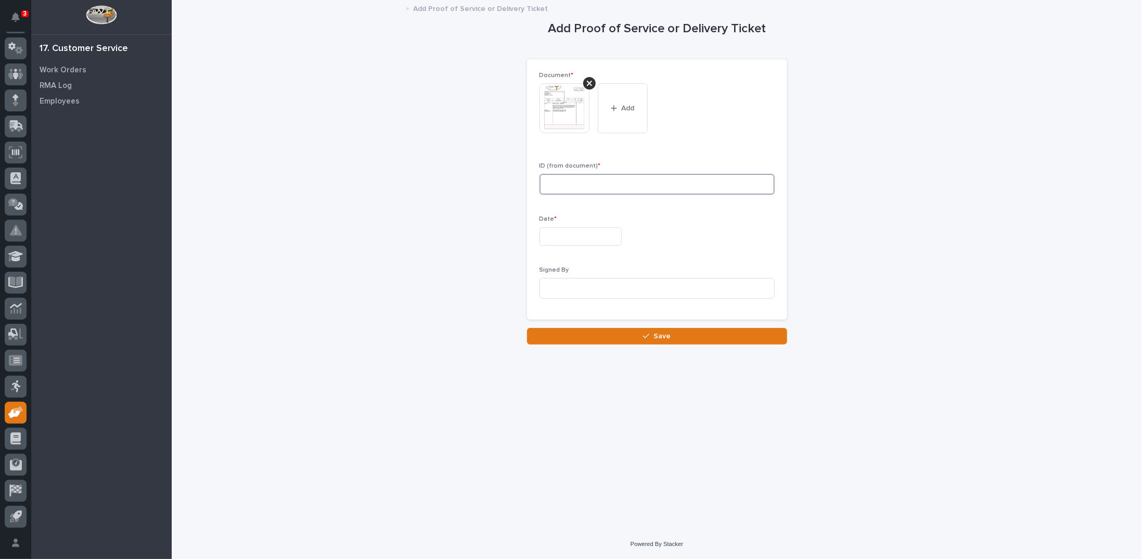
click at [566, 187] on input at bounding box center [657, 184] width 235 height 21
type input "27122"
click at [593, 237] on input "text" at bounding box center [581, 236] width 82 height 18
click at [554, 117] on div "2" at bounding box center [557, 117] width 14 height 14
type input "**********"
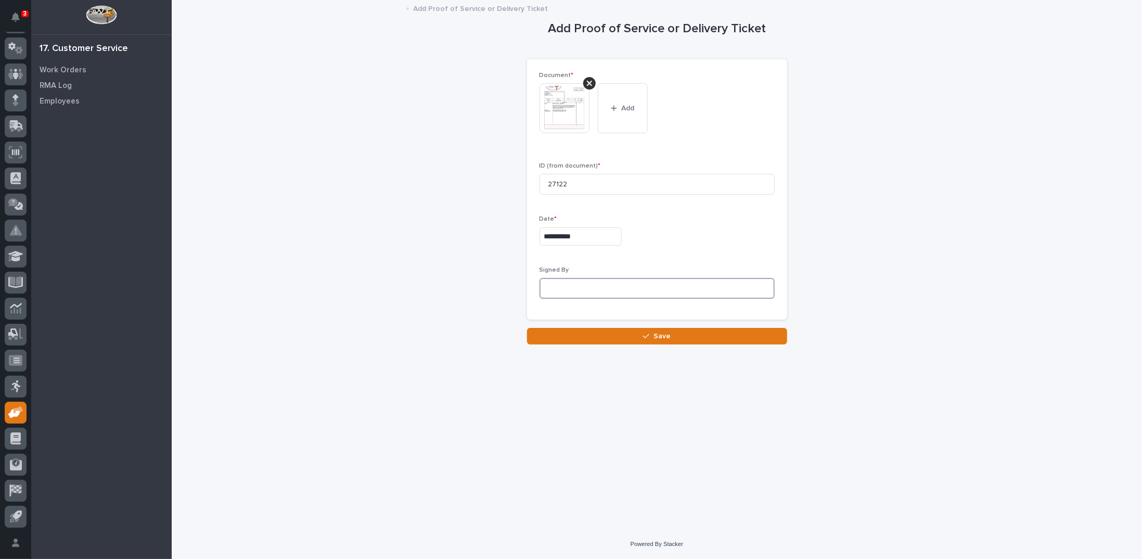
click at [568, 291] on input at bounding box center [657, 288] width 235 height 21
type input "[PERSON_NAME]"
click at [634, 336] on button "Save" at bounding box center [657, 336] width 260 height 17
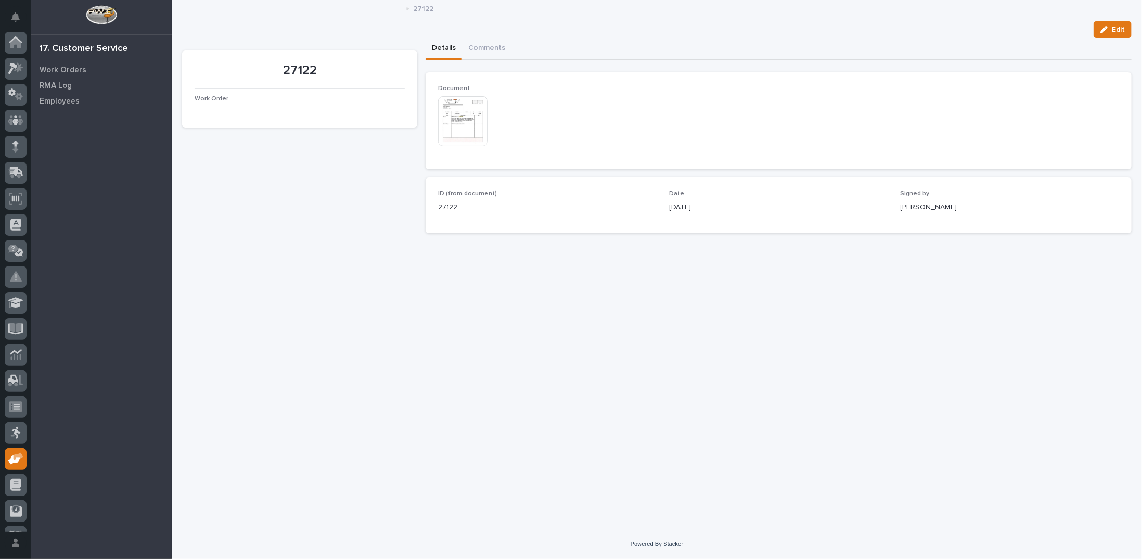
scroll to position [46, 0]
